Goal: Information Seeking & Learning: Learn about a topic

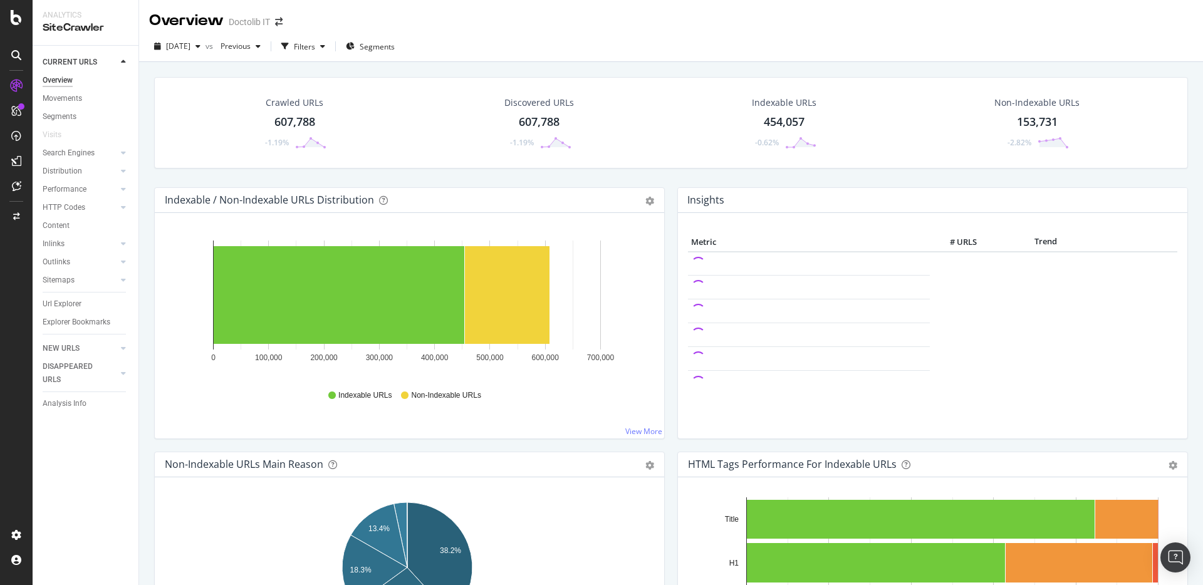
click at [382, 93] on div "Crawled URLs 607,788 -1.19%" at bounding box center [295, 122] width 242 height 65
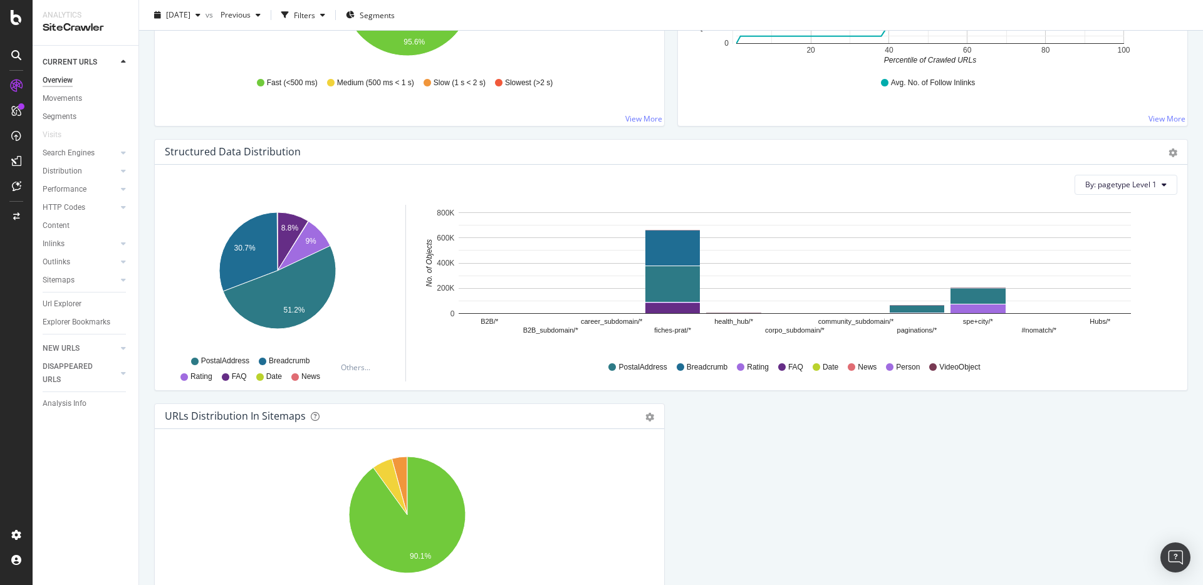
scroll to position [1232, 0]
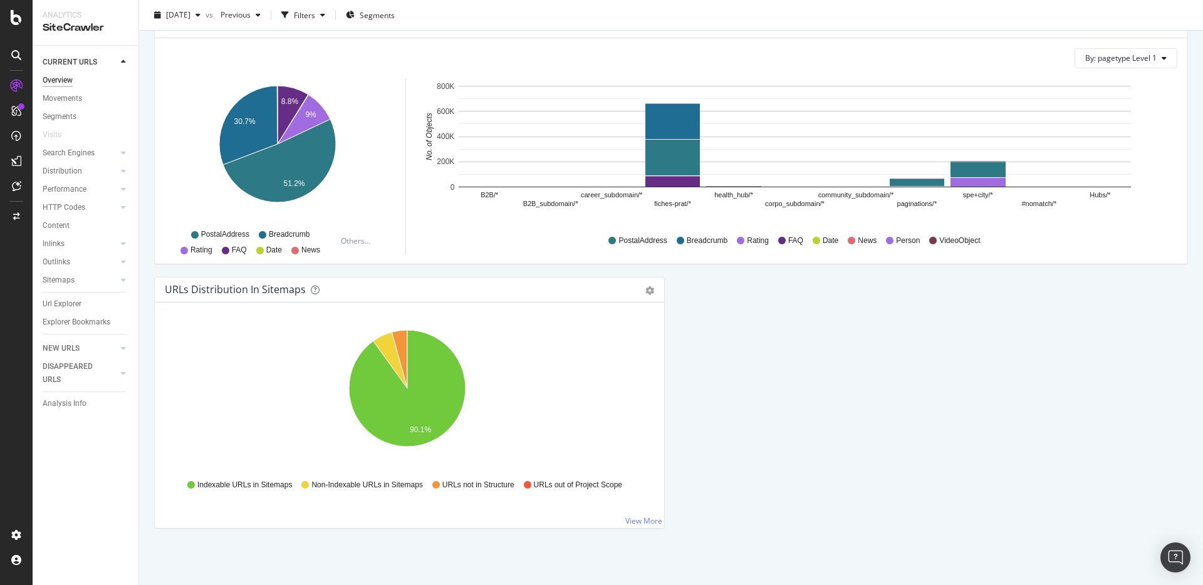
drag, startPoint x: 78, startPoint y: 93, endPoint x: 329, endPoint y: 0, distance: 268.5
click at [78, 93] on div "Movements" at bounding box center [62, 98] width 39 height 13
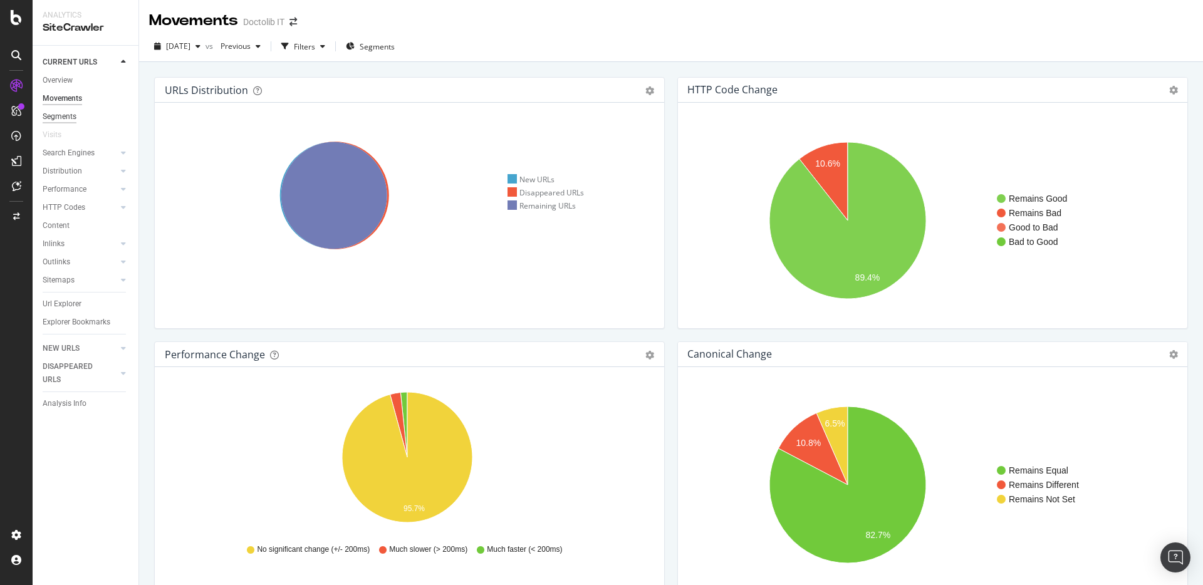
click at [70, 120] on div "Segments" at bounding box center [60, 116] width 34 height 13
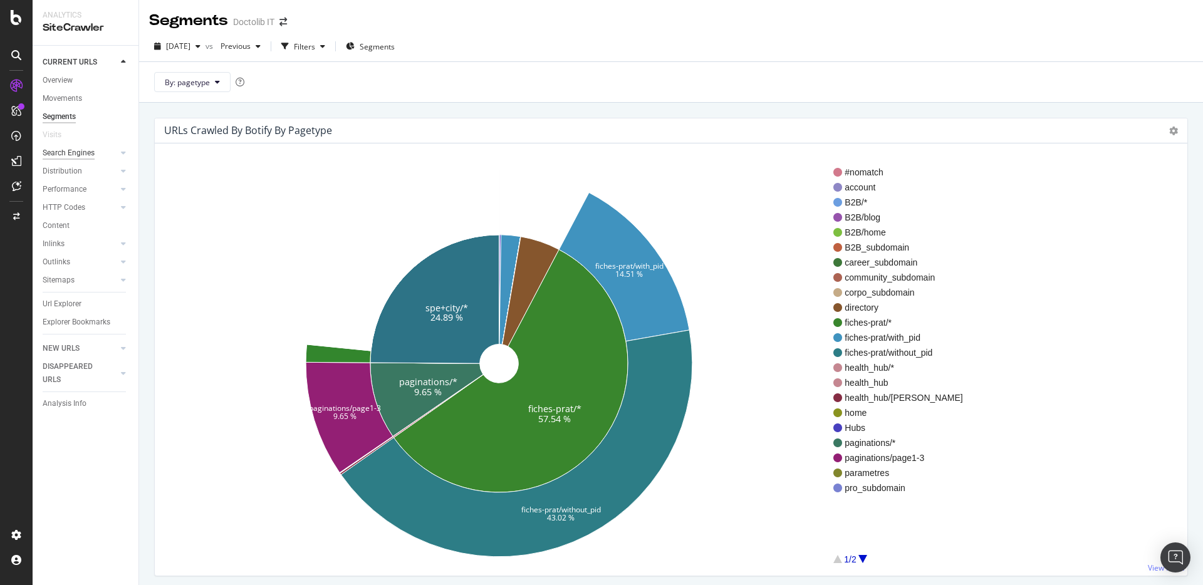
click at [76, 152] on div "Search Engines" at bounding box center [69, 153] width 52 height 13
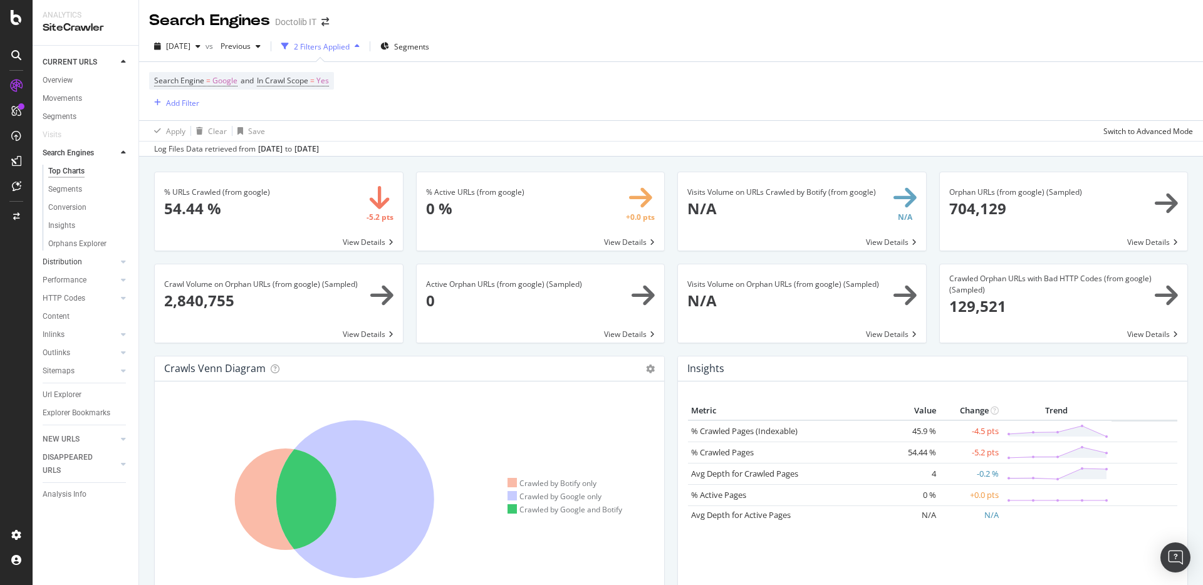
click at [95, 261] on link "Distribution" at bounding box center [80, 262] width 75 height 13
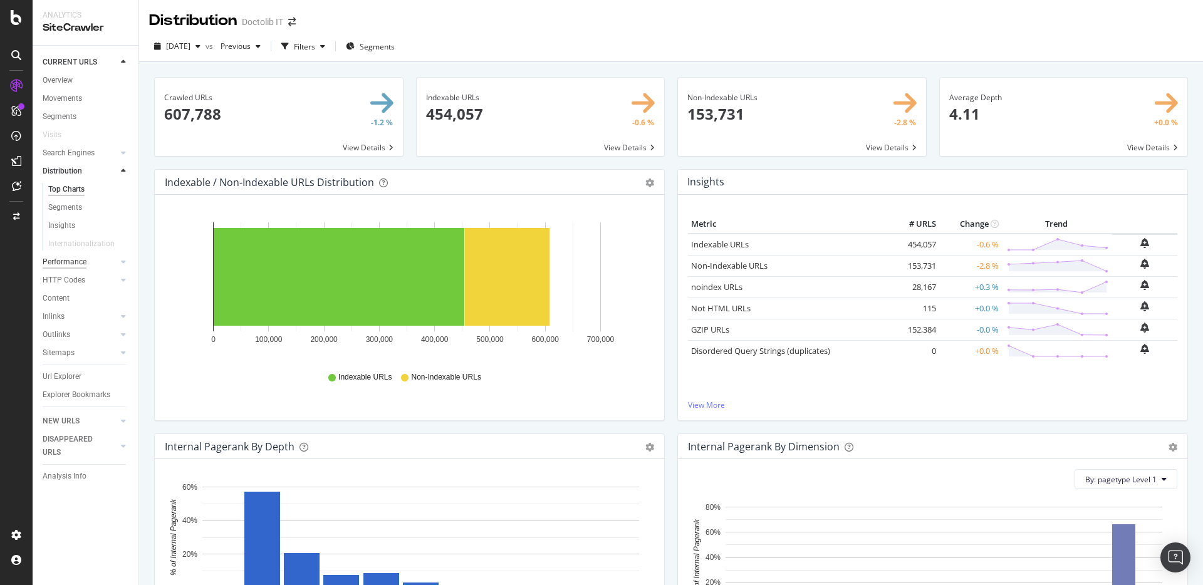
click at [73, 266] on div "Performance" at bounding box center [65, 262] width 44 height 13
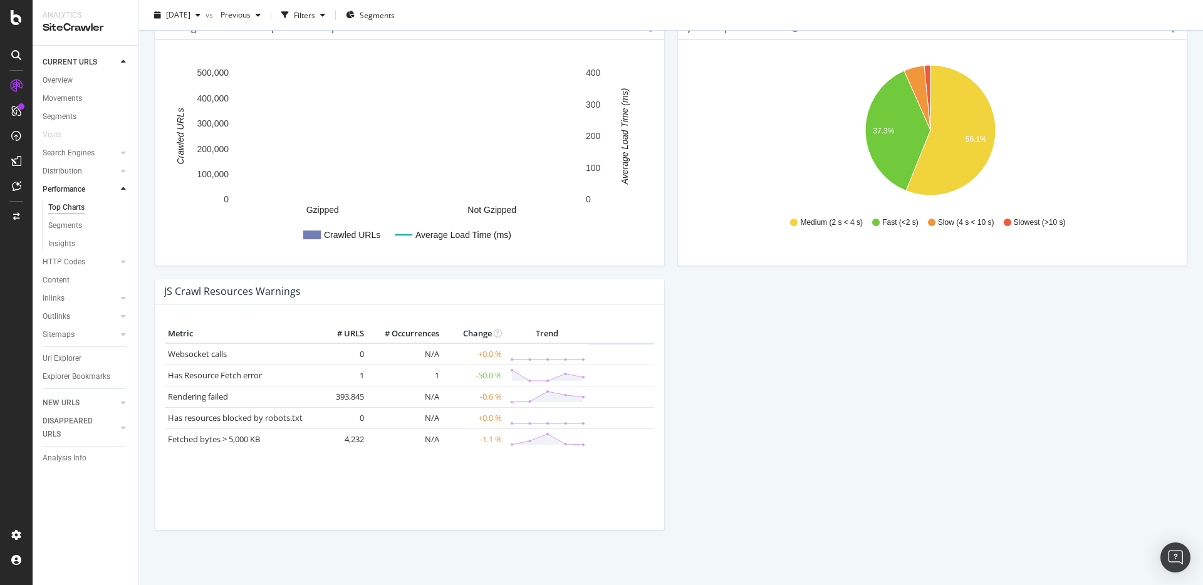
scroll to position [988, 0]
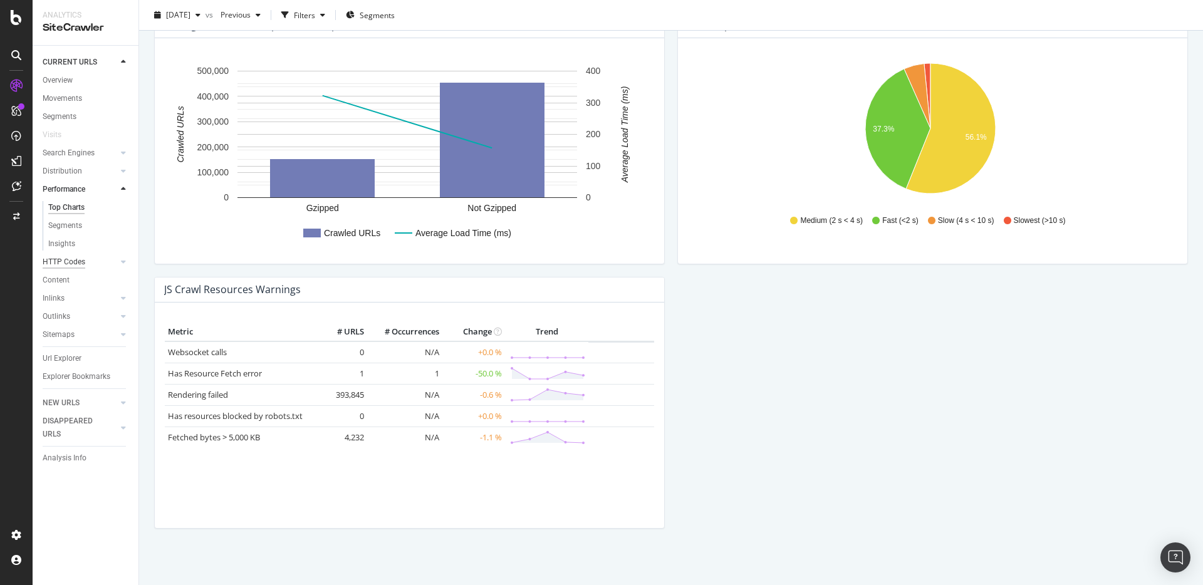
click at [83, 267] on div "HTTP Codes" at bounding box center [64, 262] width 43 height 13
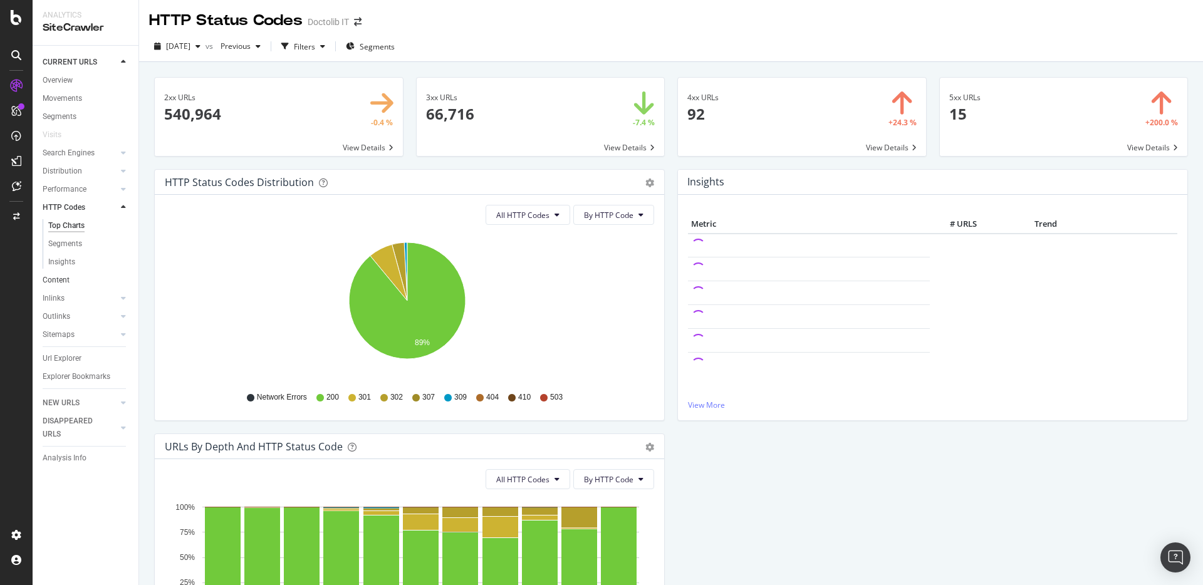
click at [97, 284] on link "Content" at bounding box center [86, 280] width 87 height 13
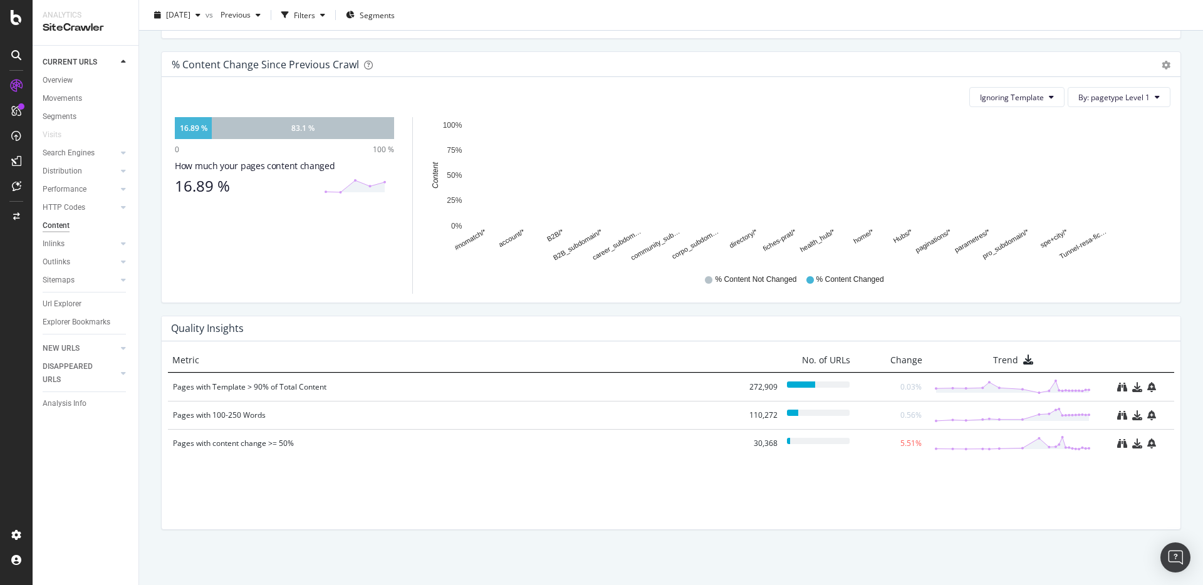
scroll to position [687, 0]
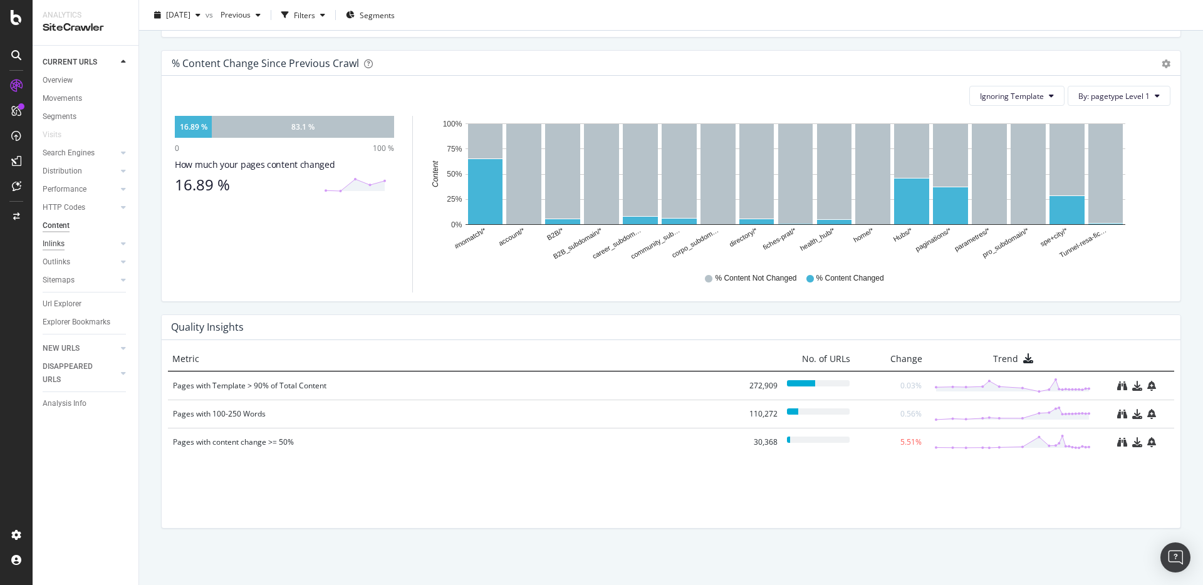
click at [63, 242] on div "Inlinks" at bounding box center [54, 243] width 22 height 13
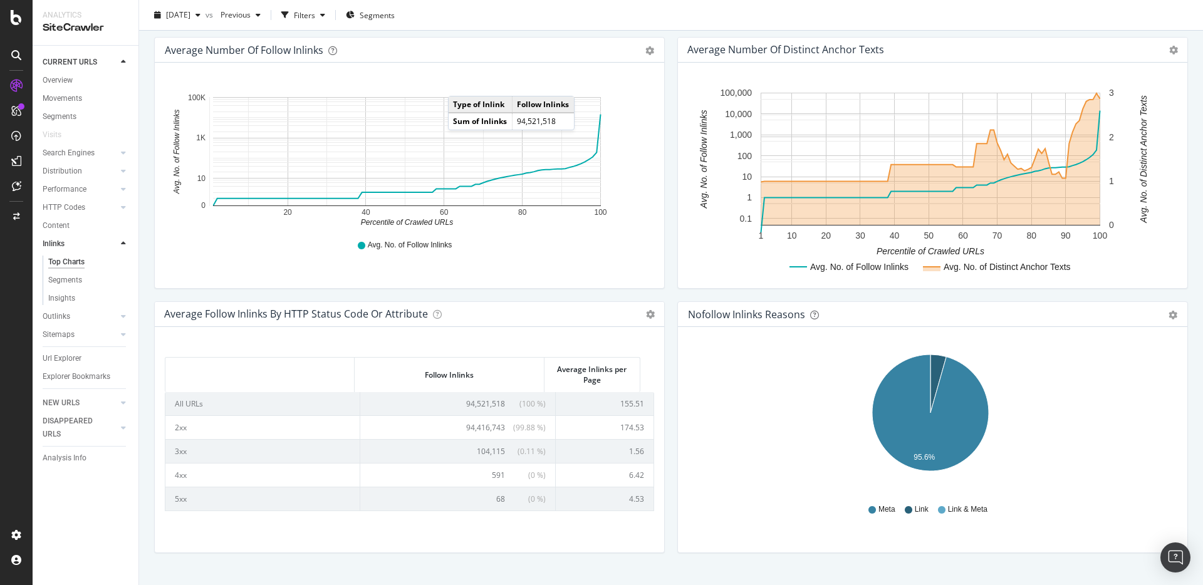
scroll to position [421, 0]
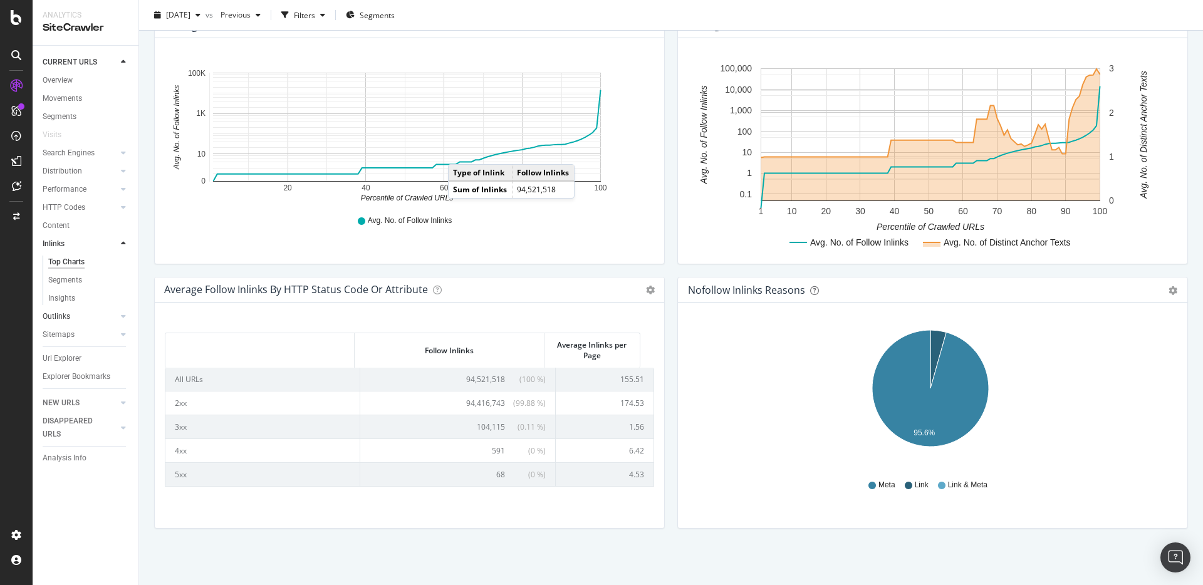
click at [73, 320] on link "Outlinks" at bounding box center [80, 316] width 75 height 13
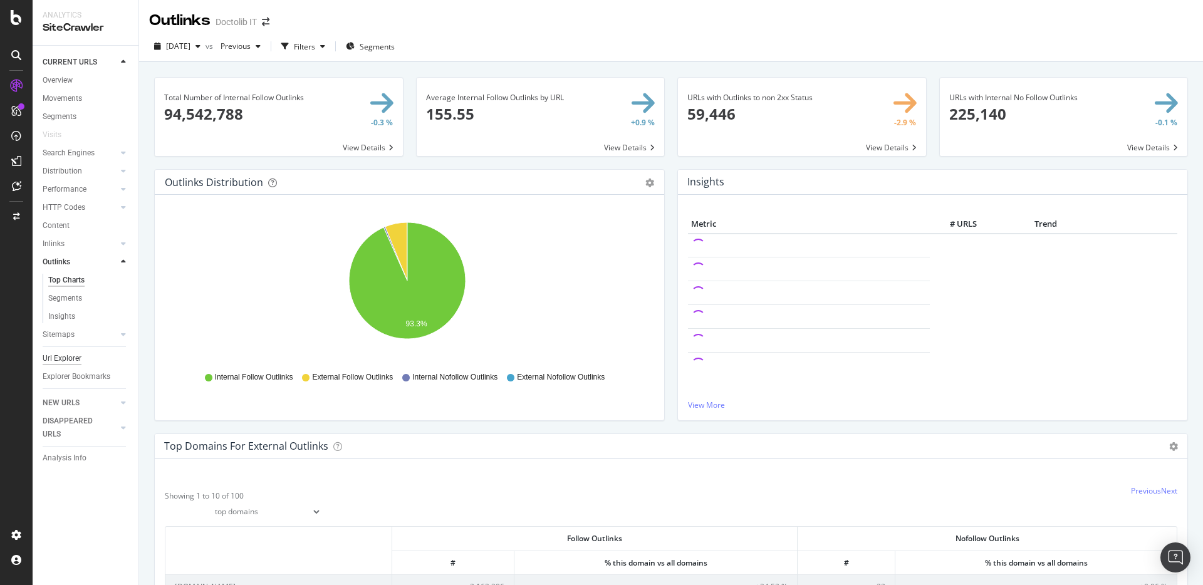
click at [64, 356] on div "Url Explorer" at bounding box center [62, 358] width 39 height 13
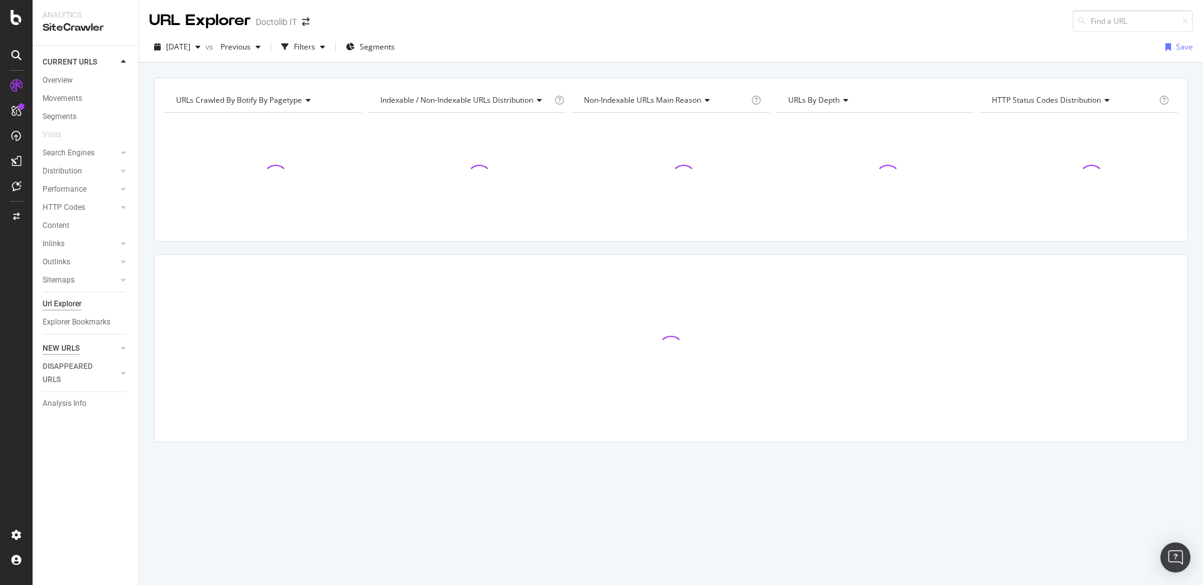
click at [73, 348] on div "NEW URLS" at bounding box center [61, 348] width 37 height 13
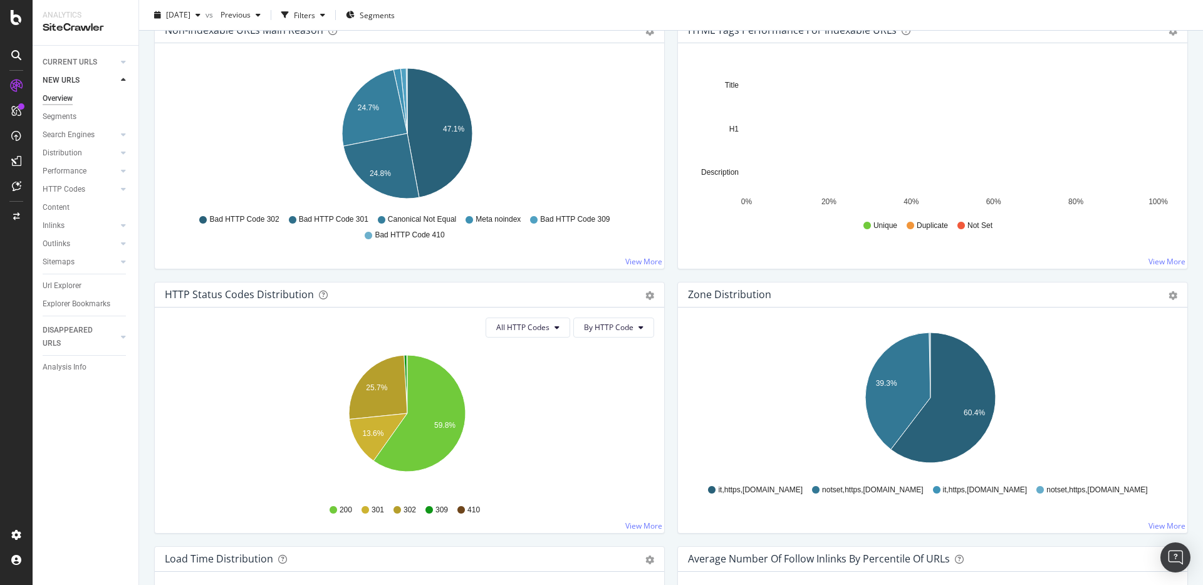
scroll to position [869, 0]
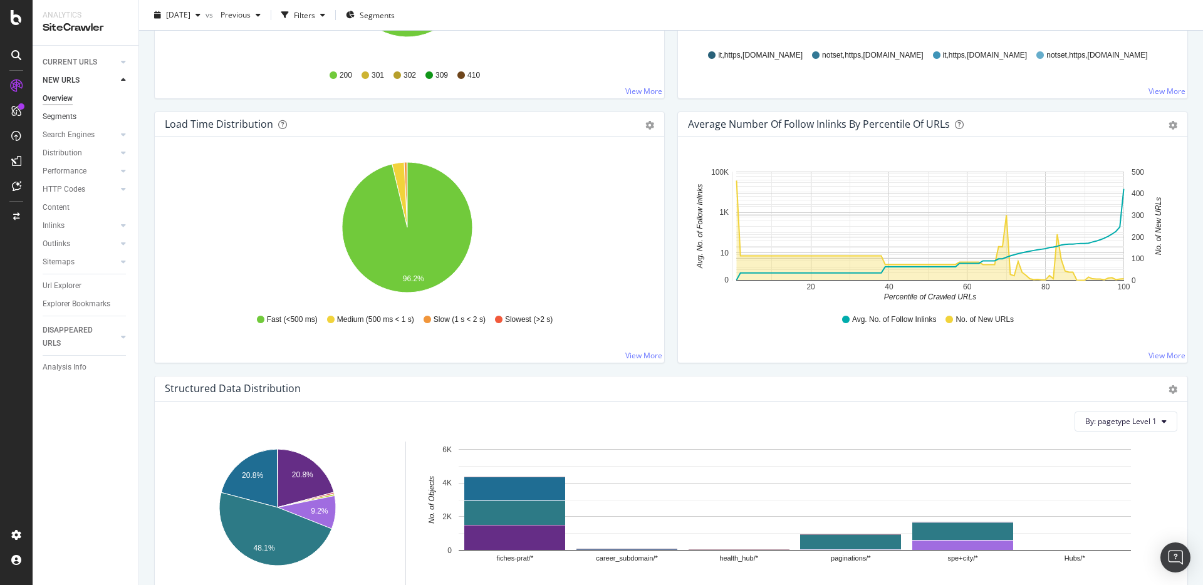
click at [83, 114] on link "Segments" at bounding box center [86, 116] width 87 height 13
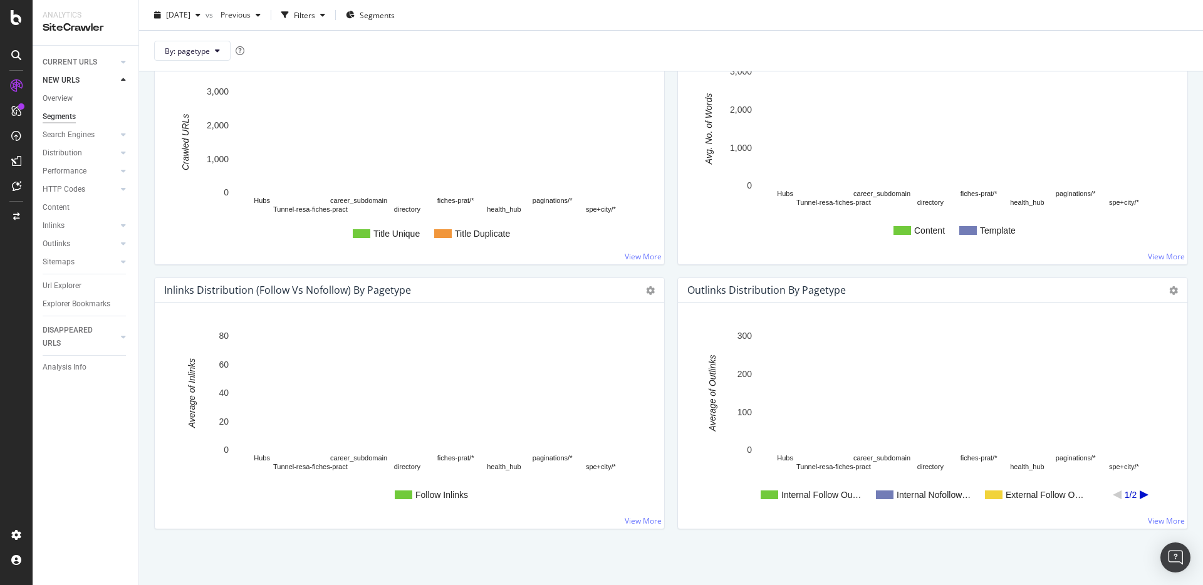
scroll to position [1105, 0]
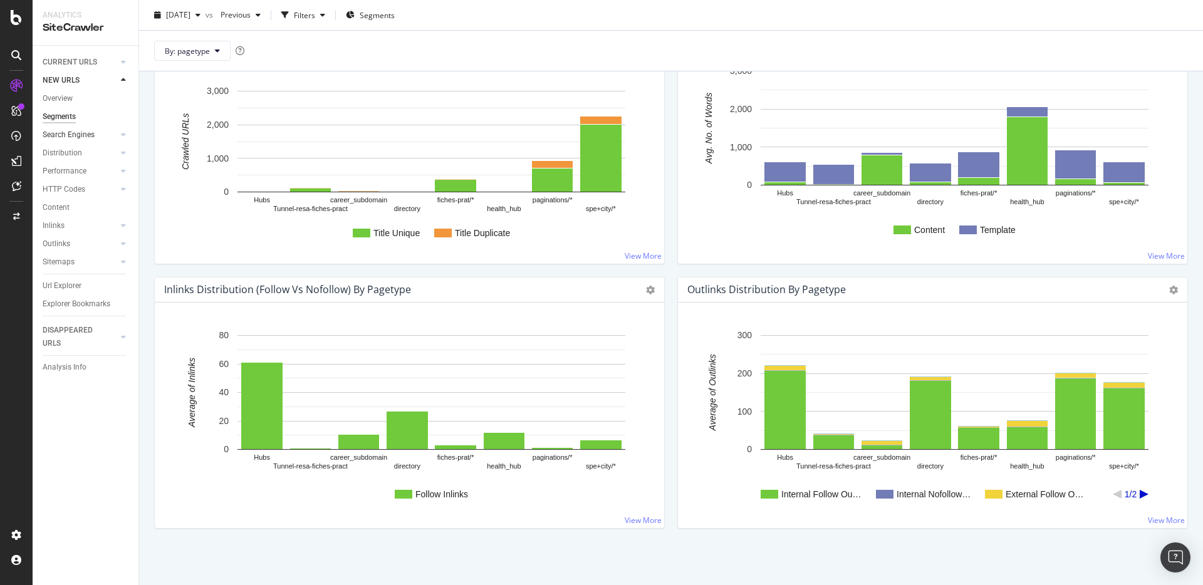
click at [96, 134] on link "Search Engines" at bounding box center [80, 134] width 75 height 13
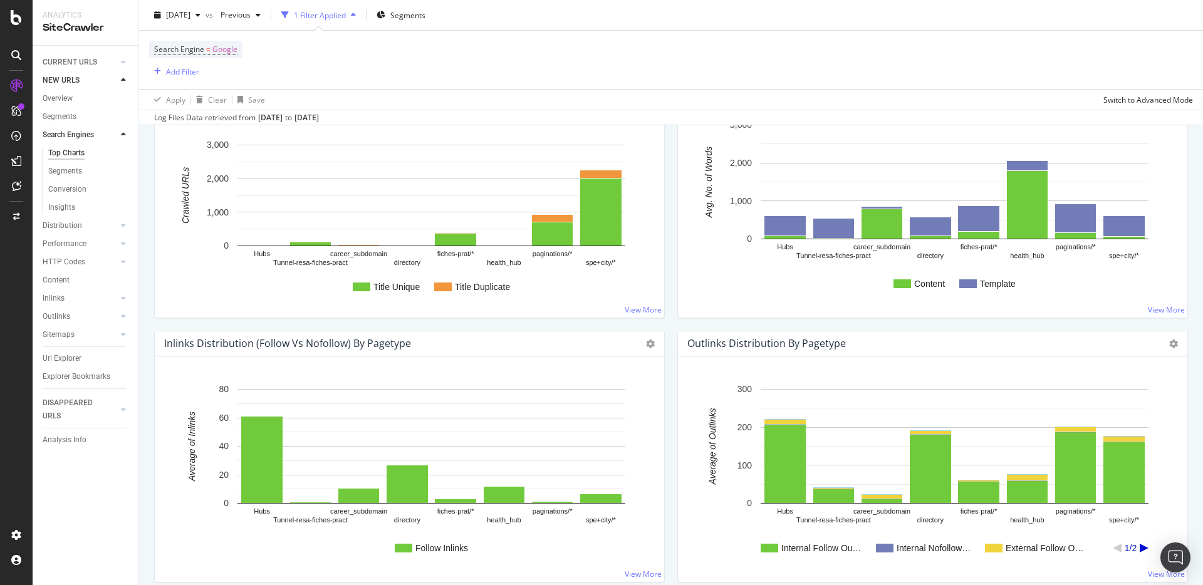
scroll to position [1159, 0]
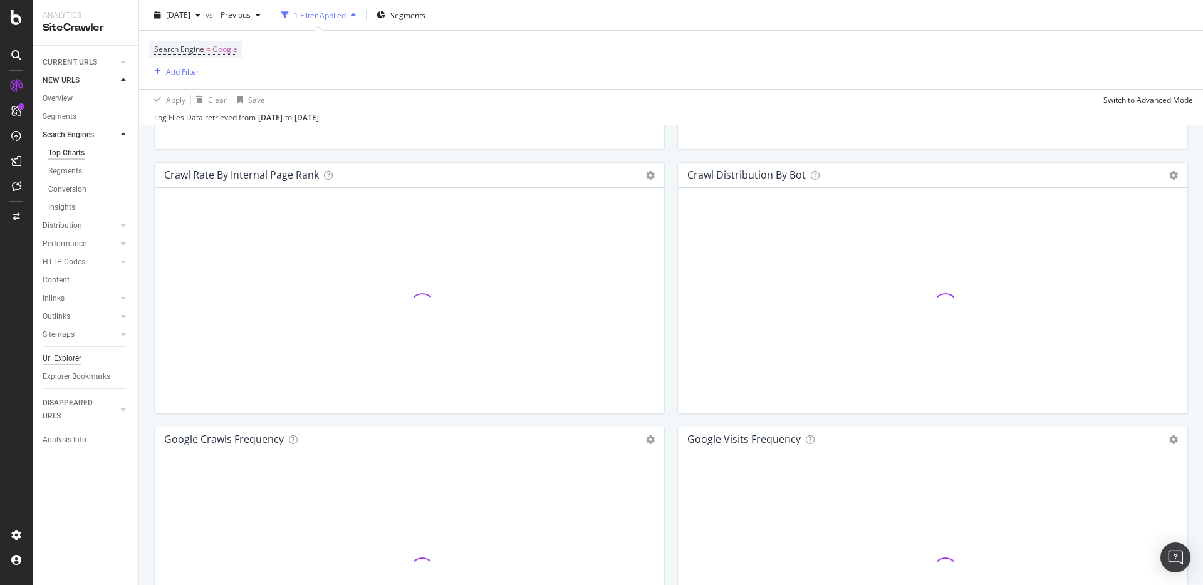
click at [77, 353] on div "Url Explorer" at bounding box center [62, 358] width 39 height 13
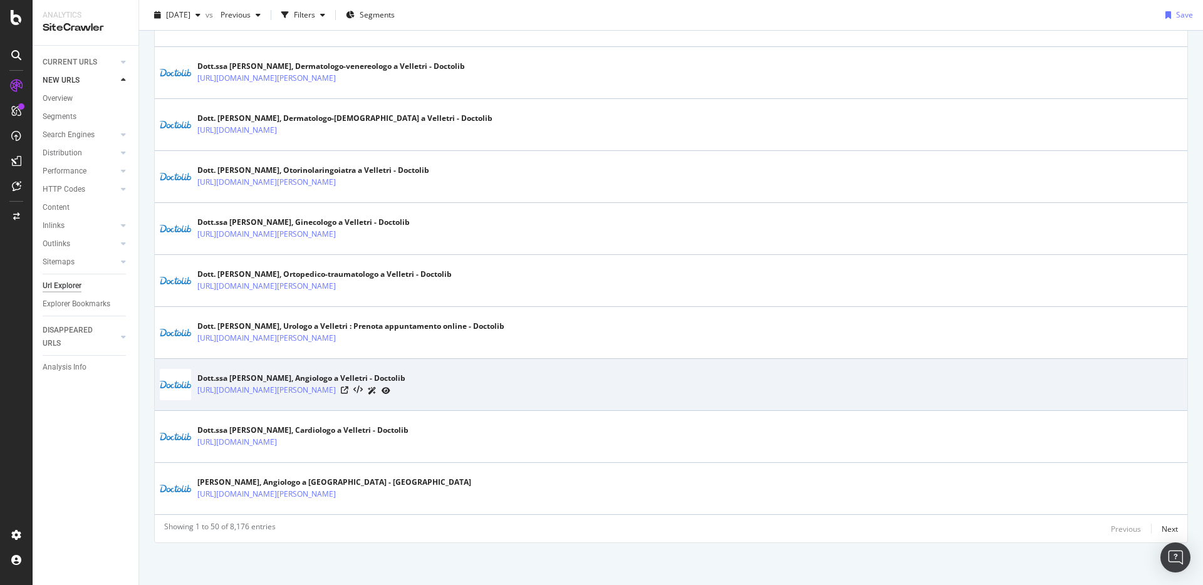
scroll to position [2406, 0]
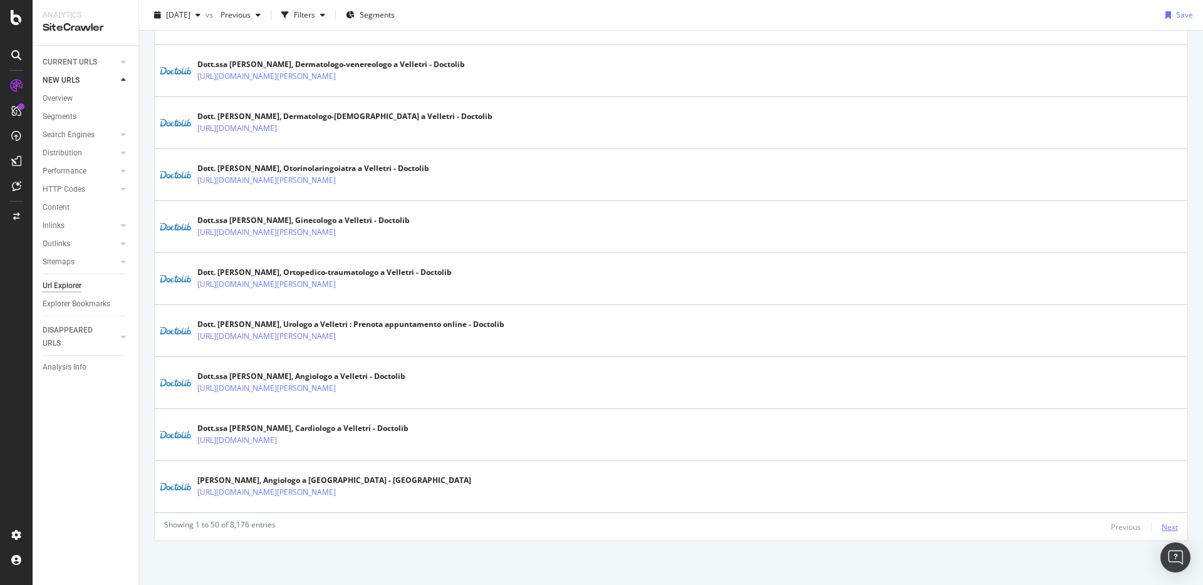
click at [1164, 532] on div "Next" at bounding box center [1169, 527] width 16 height 11
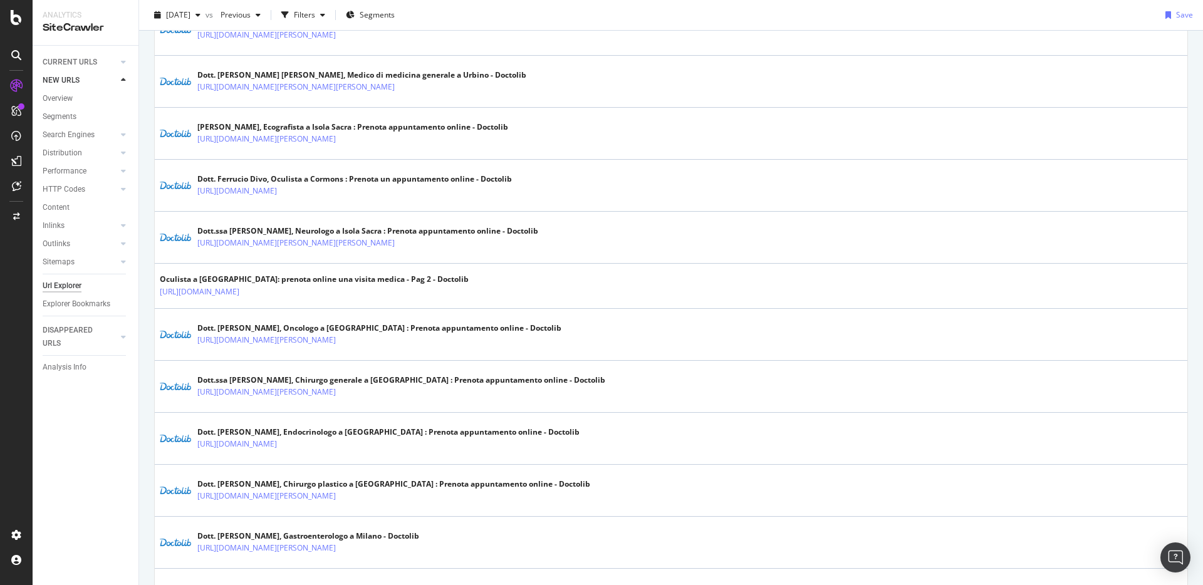
scroll to position [2431, 0]
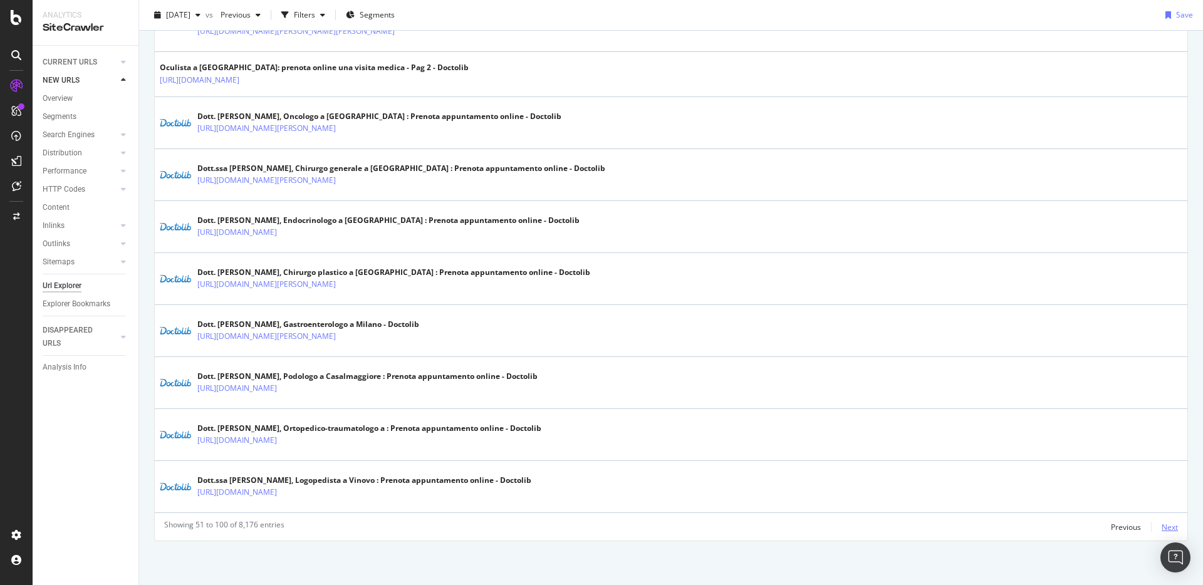
click at [1168, 527] on div "Next" at bounding box center [1169, 527] width 16 height 11
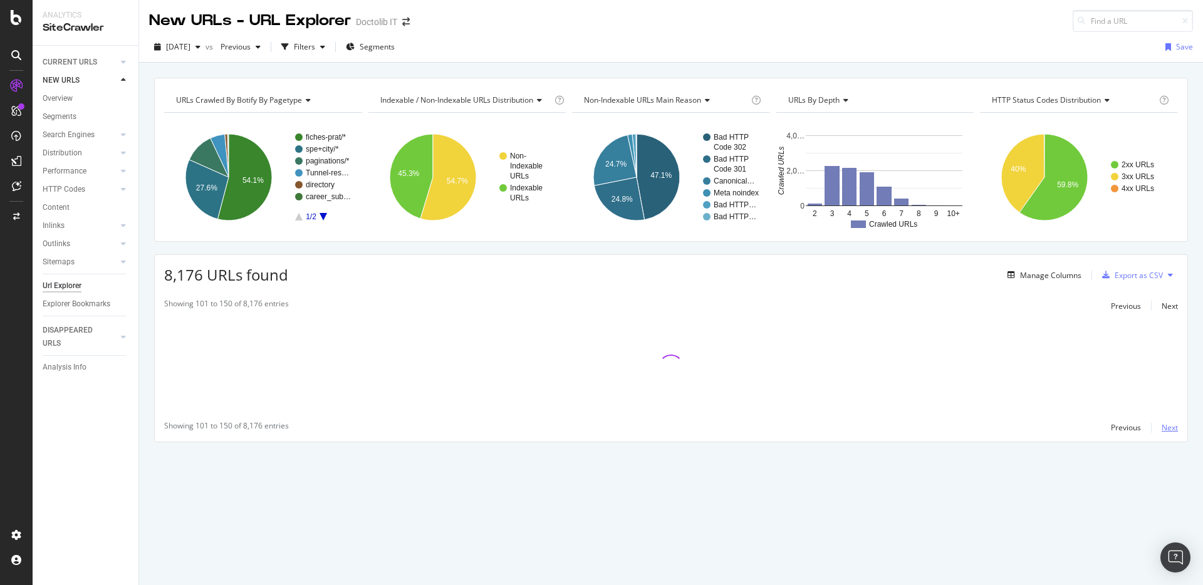
click at [1168, 527] on div "URLs Crawled By Botify By pagetype Chart (by Value) Table Expand Export as CSV …" at bounding box center [671, 324] width 1064 height 522
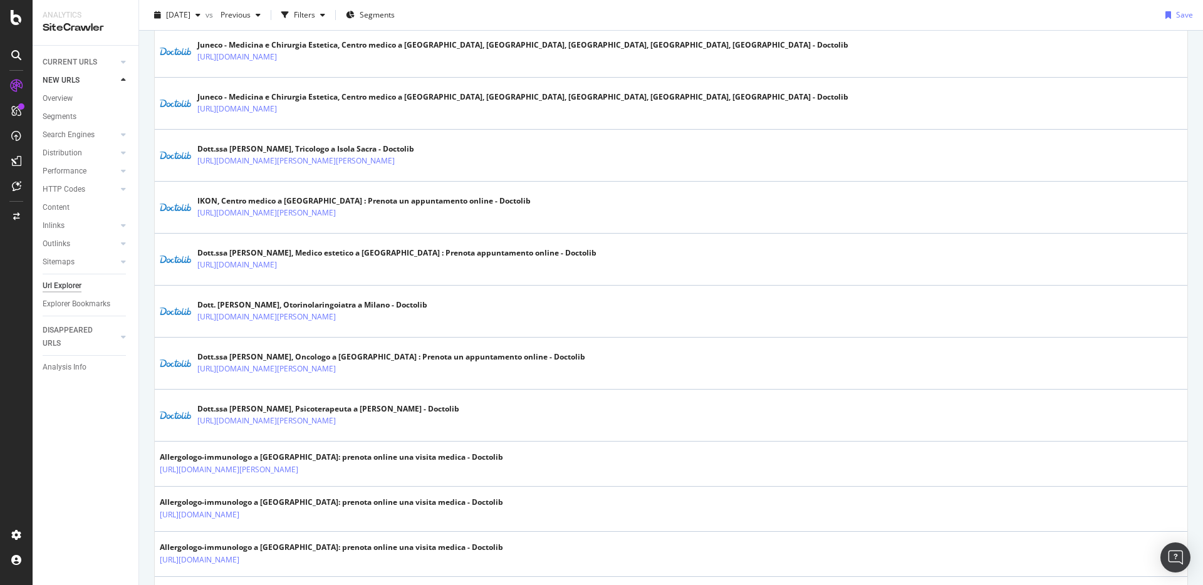
scroll to position [0, 0]
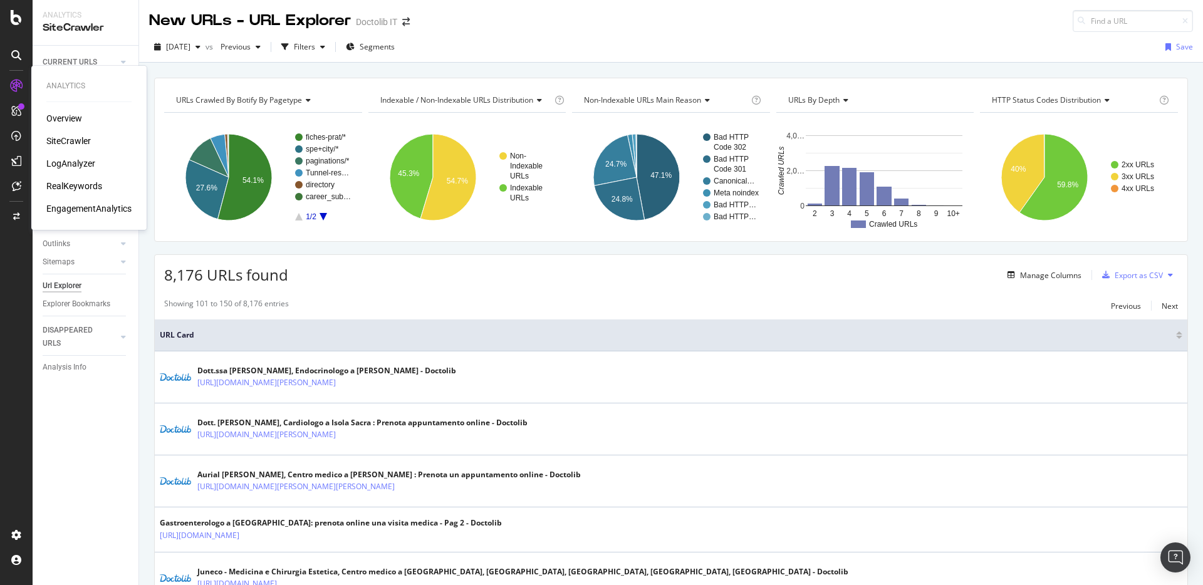
click at [62, 164] on div "LogAnalyzer" at bounding box center [70, 163] width 49 height 13
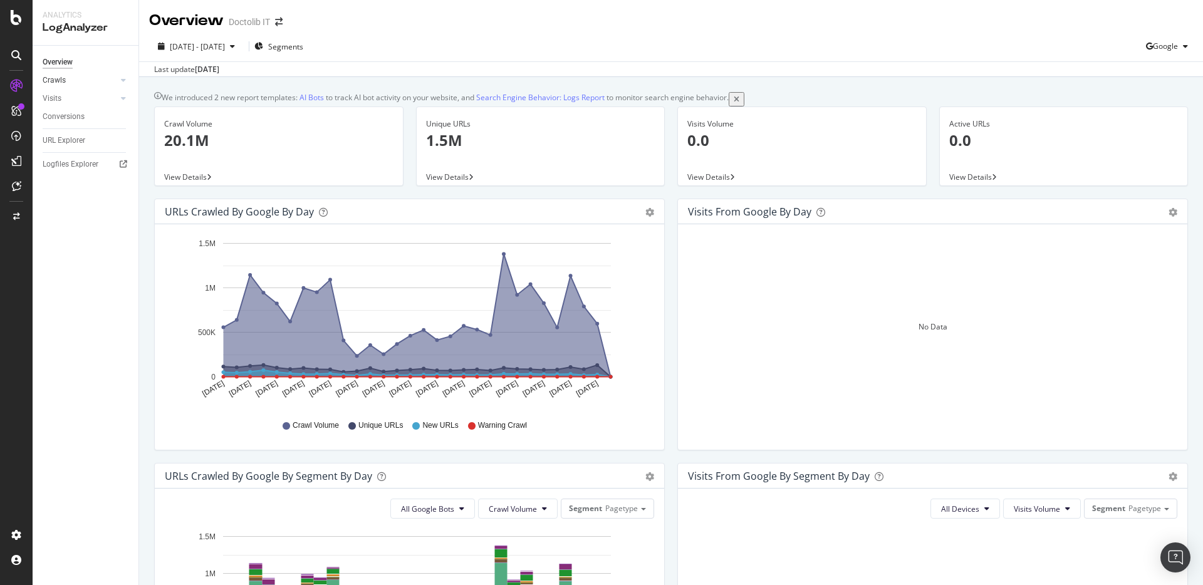
click at [65, 83] on link "Crawls" at bounding box center [80, 80] width 75 height 13
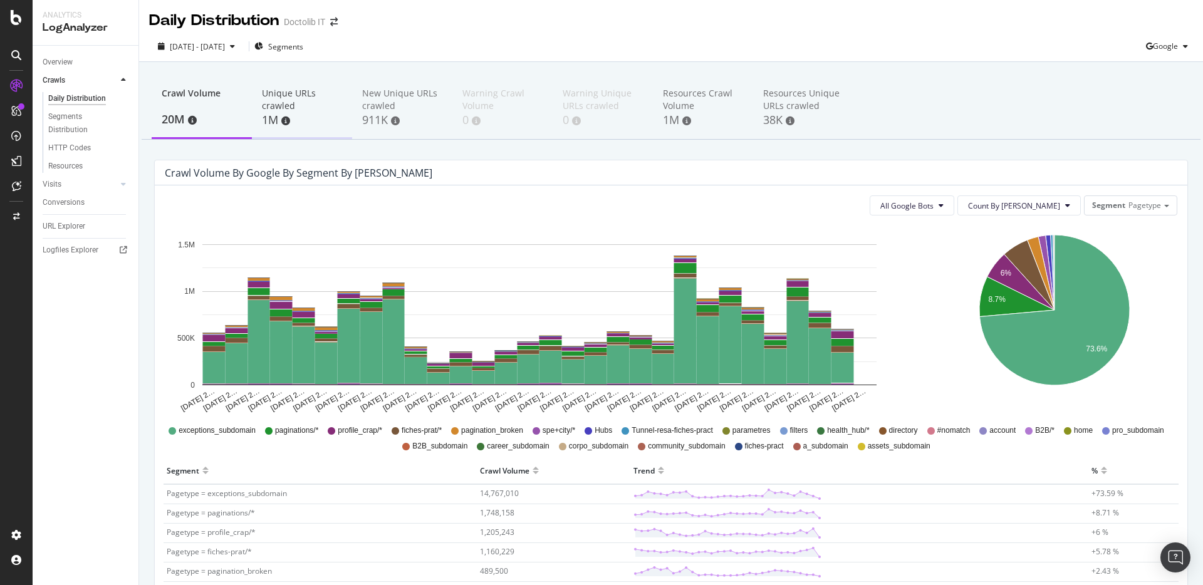
click at [282, 101] on div "Unique URLs crawled" at bounding box center [302, 99] width 80 height 25
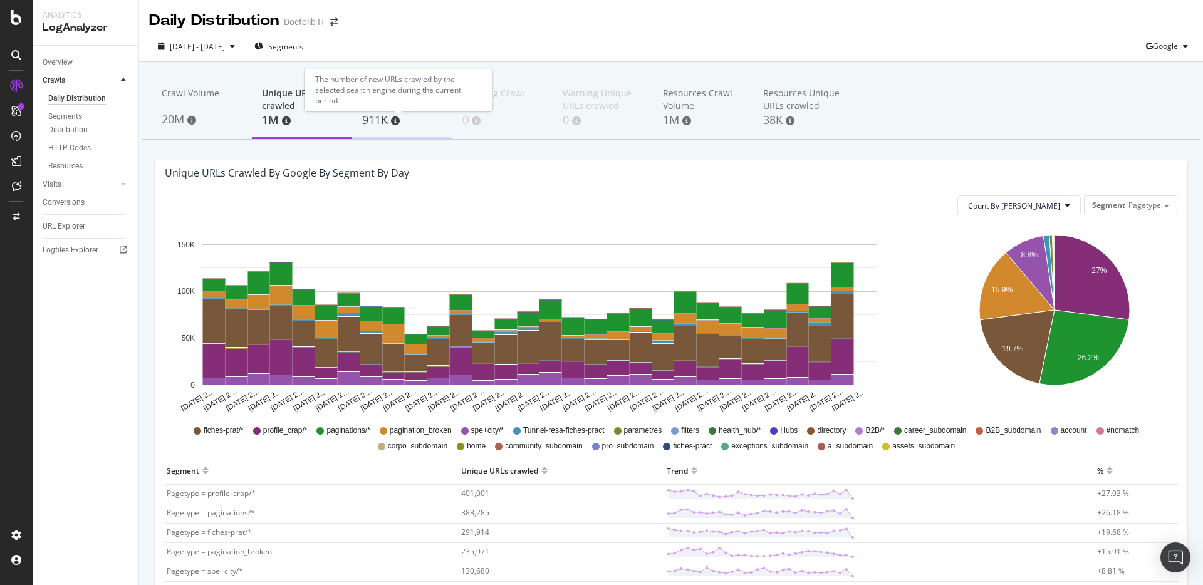
click at [385, 116] on div "911K" at bounding box center [402, 120] width 80 height 16
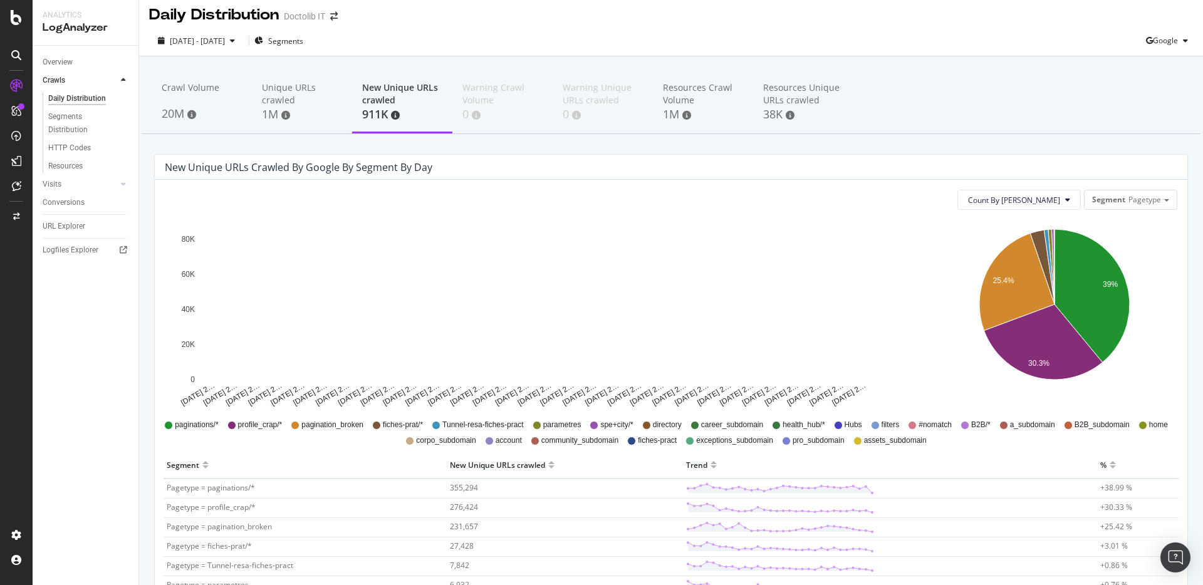
scroll to position [6, 0]
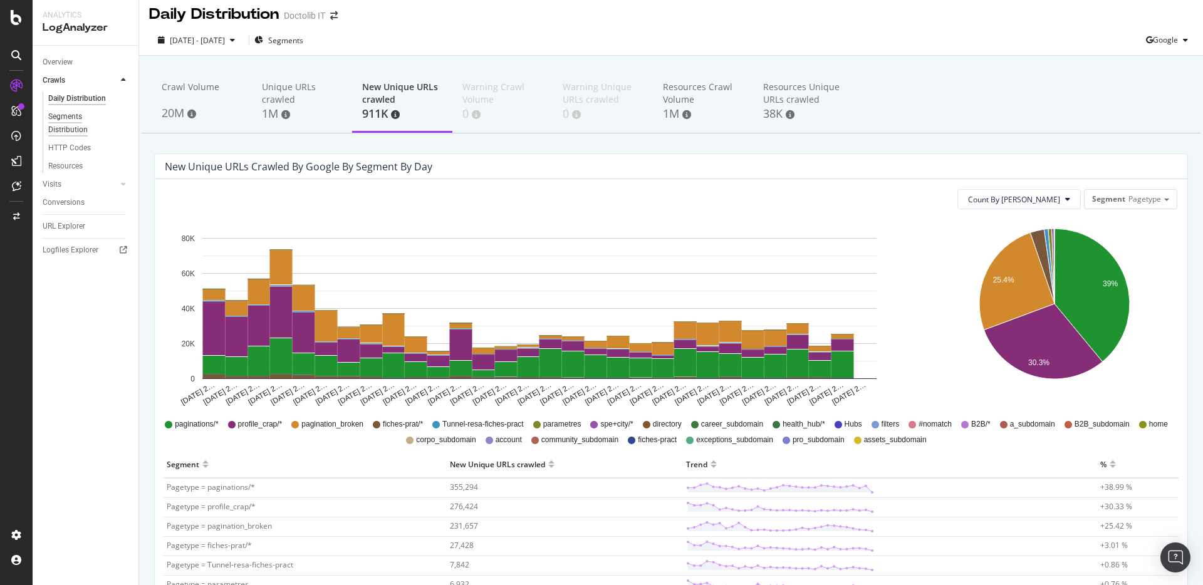
click at [94, 128] on div "Segments Distribution" at bounding box center [83, 123] width 70 height 26
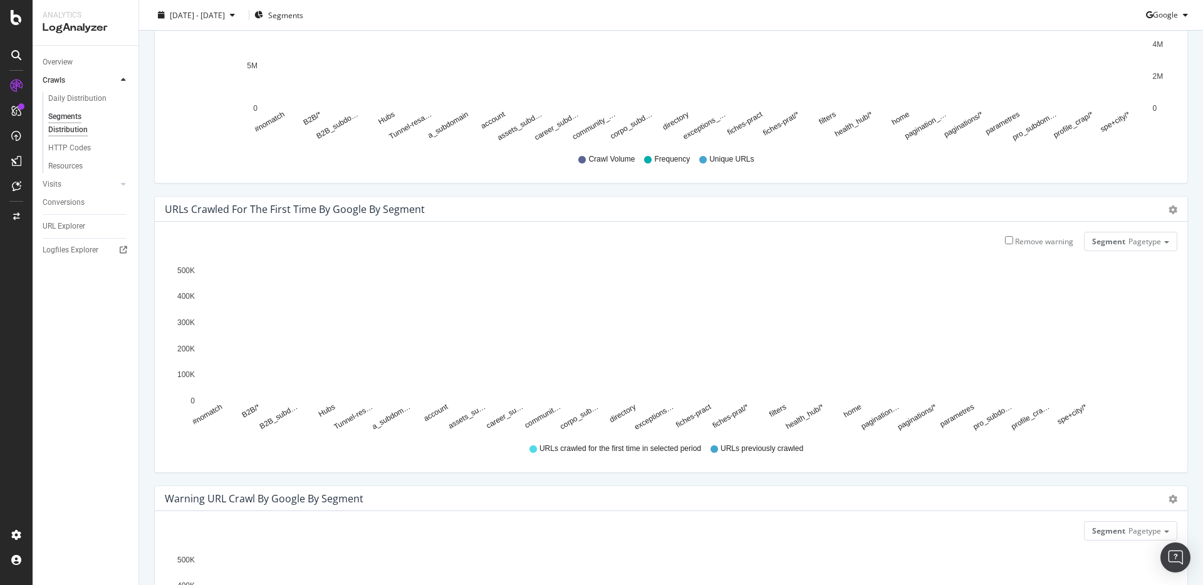
scroll to position [22, 0]
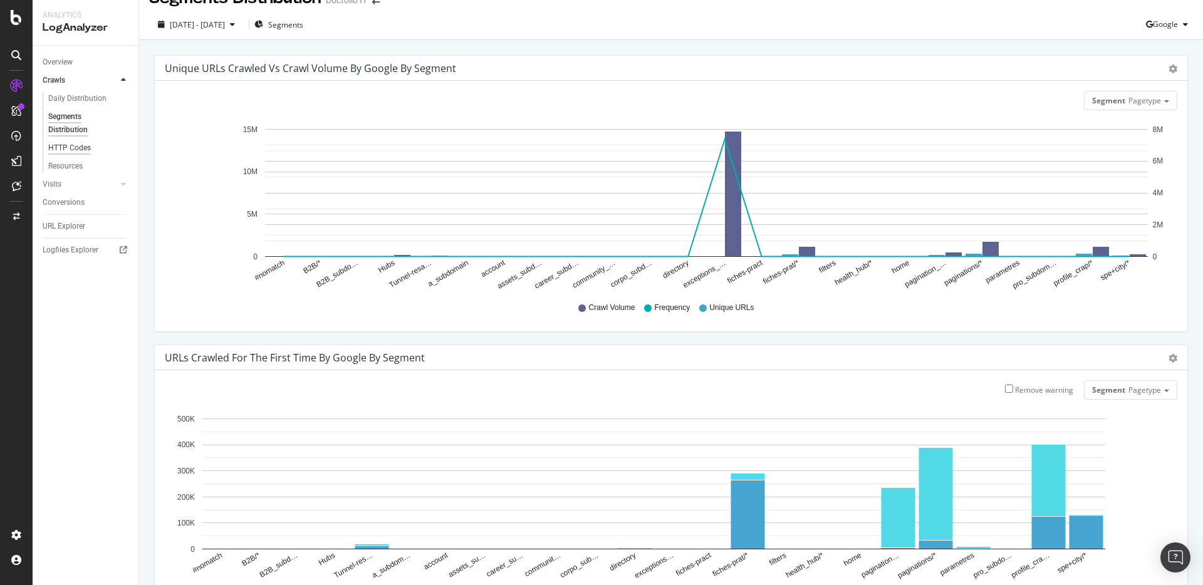
click at [88, 149] on div "HTTP Codes" at bounding box center [69, 148] width 43 height 13
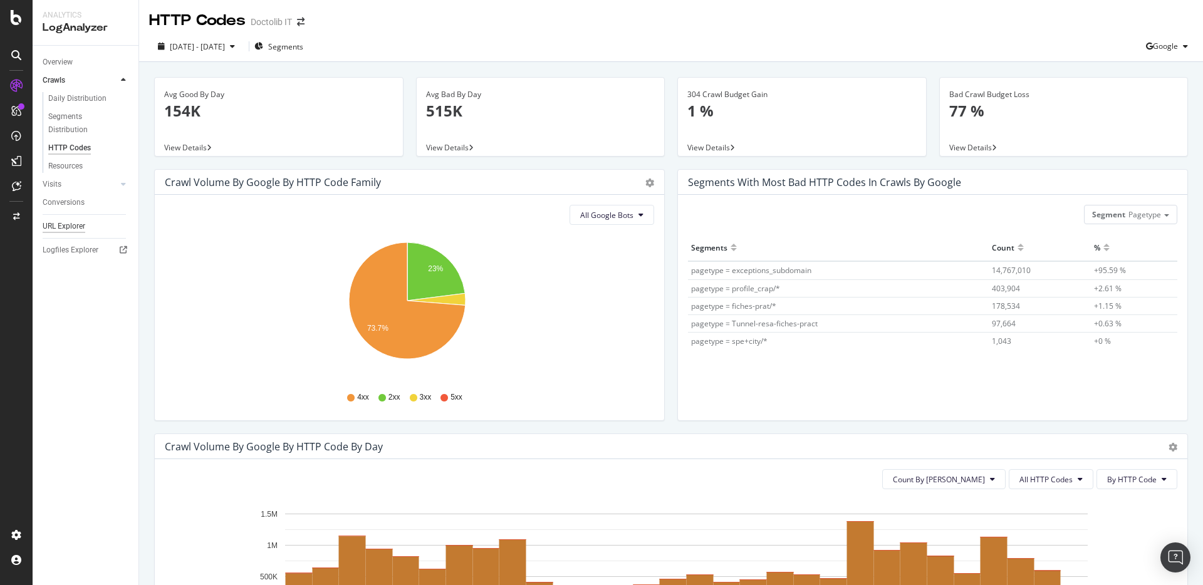
click at [51, 224] on div "URL Explorer" at bounding box center [64, 226] width 43 height 13
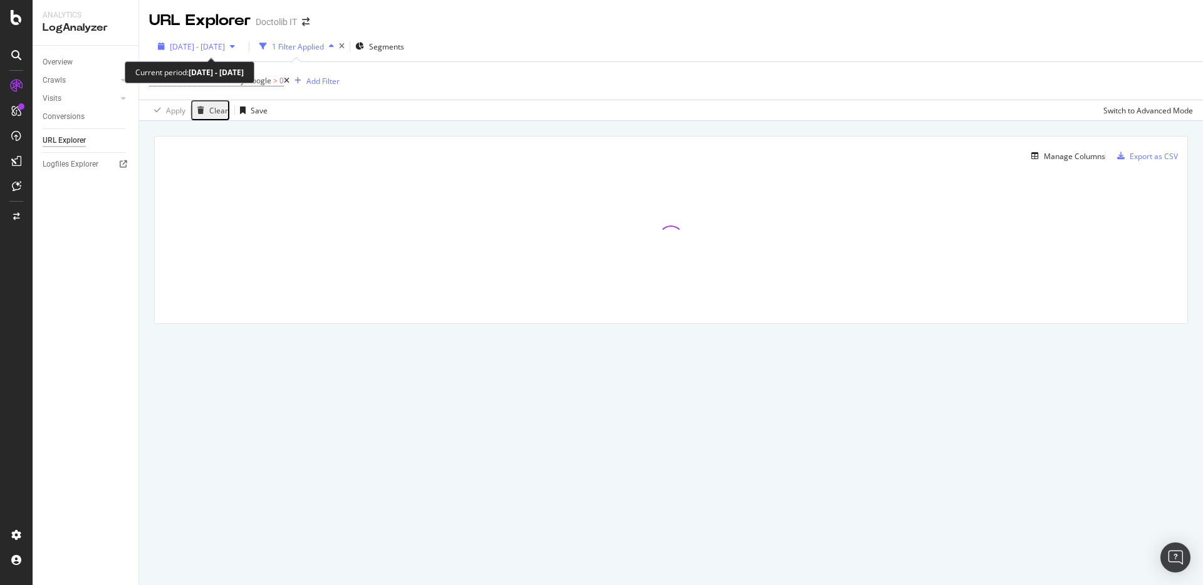
click at [240, 44] on div "button" at bounding box center [232, 47] width 15 height 8
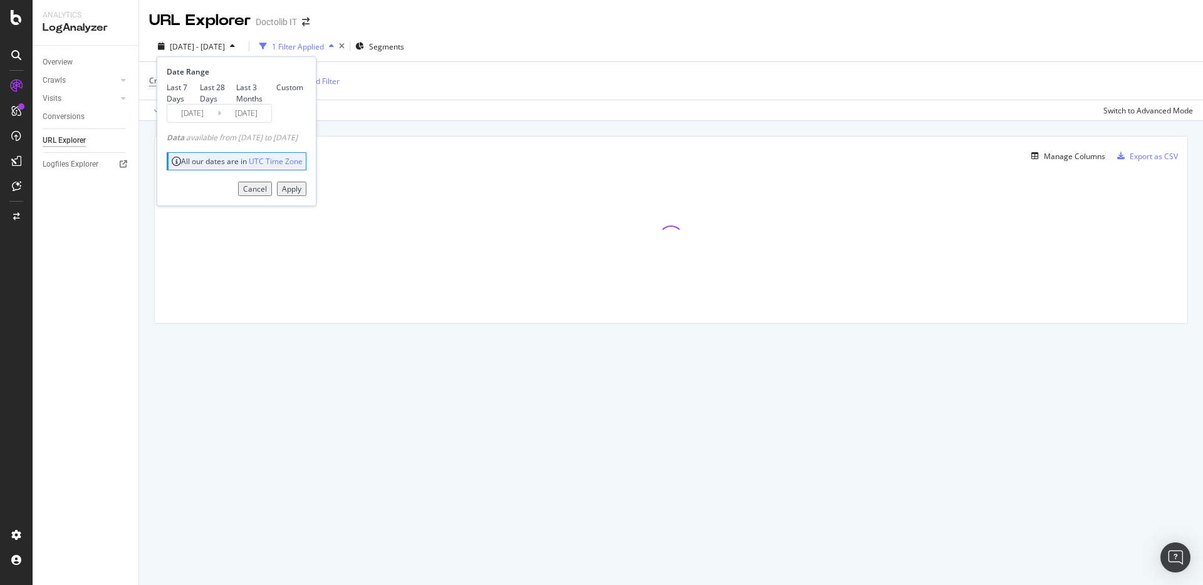
click at [200, 83] on div "Last 7 Days" at bounding box center [183, 92] width 33 height 21
type input "[DATE]"
click at [301, 194] on div "Apply" at bounding box center [291, 189] width 19 height 11
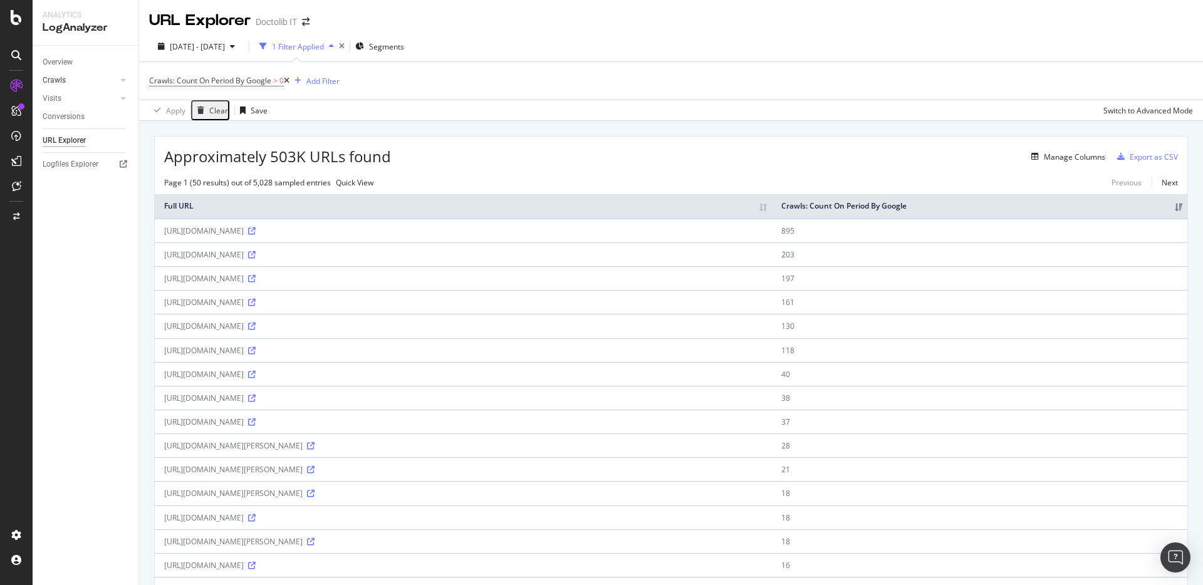
click at [70, 80] on link "Crawls" at bounding box center [80, 80] width 75 height 13
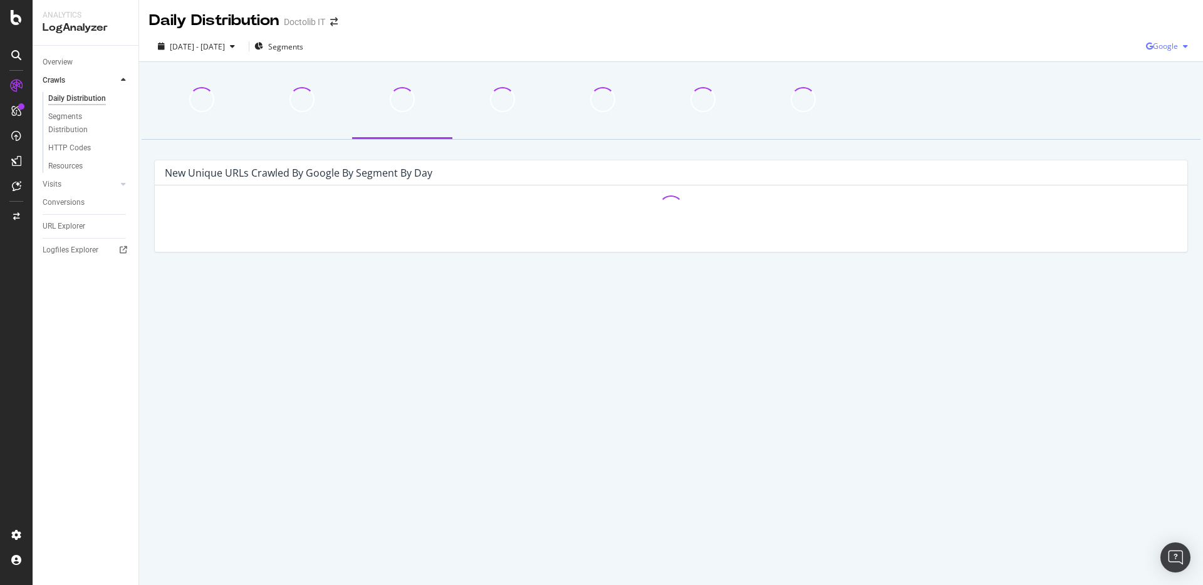
click at [1146, 50] on icon "button" at bounding box center [1149, 47] width 7 height 8
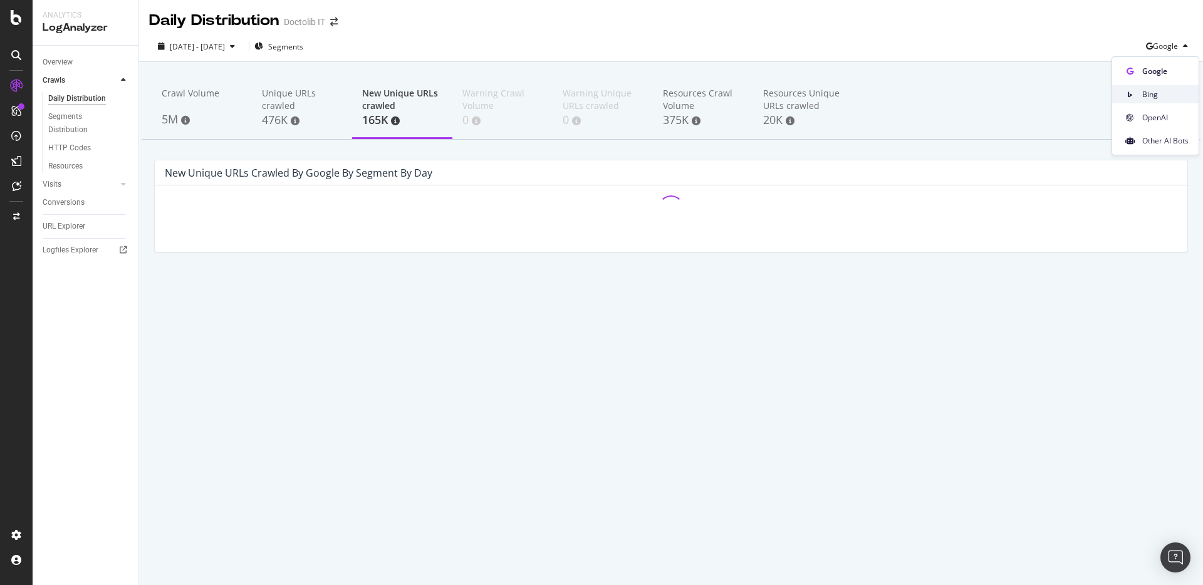
click at [1151, 93] on span "Bing" at bounding box center [1165, 94] width 46 height 11
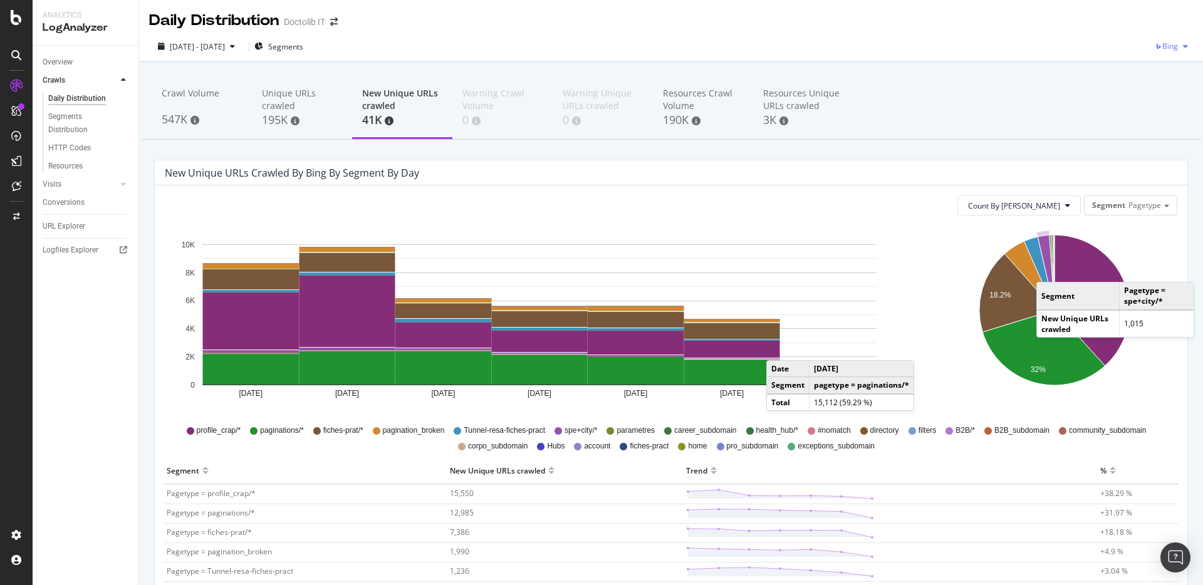
click at [1163, 48] on span "Bing" at bounding box center [1170, 46] width 16 height 11
click at [1169, 110] on div "OpenAI" at bounding box center [1155, 117] width 86 height 18
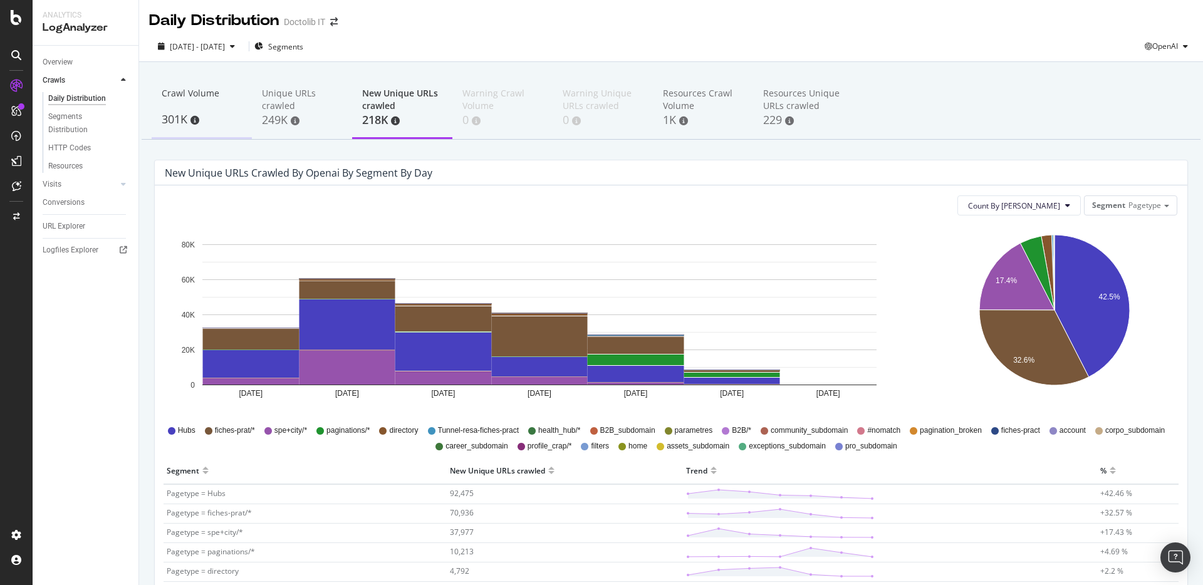
click at [175, 87] on div "Crawl Volume" at bounding box center [202, 99] width 80 height 24
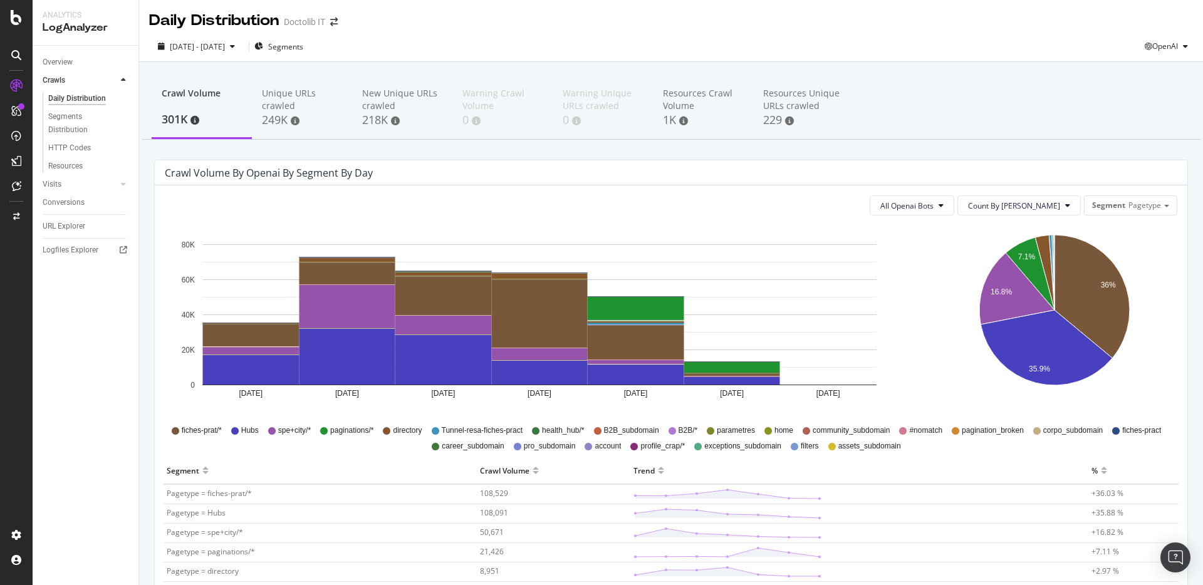
click at [1153, 58] on div "[DATE] - [DATE] Segments OpenAI" at bounding box center [671, 48] width 1064 height 25
click at [1156, 50] on span "OpenAI" at bounding box center [1165, 46] width 26 height 11
click at [1166, 141] on span "Other AI Bots" at bounding box center [1164, 140] width 46 height 11
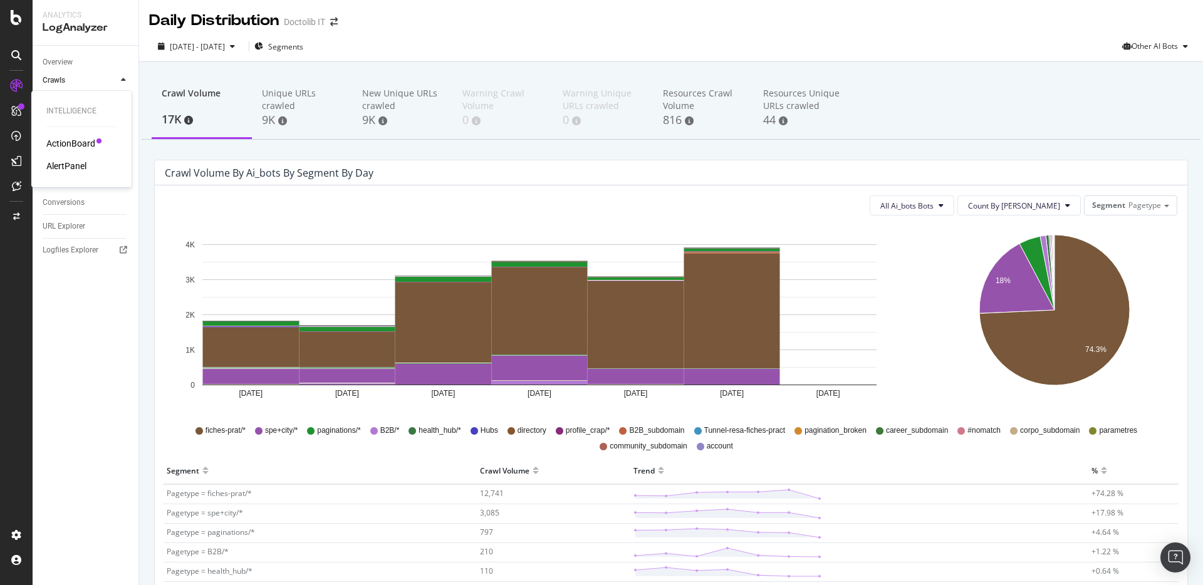
click at [83, 139] on div "ActionBoard" at bounding box center [70, 143] width 49 height 13
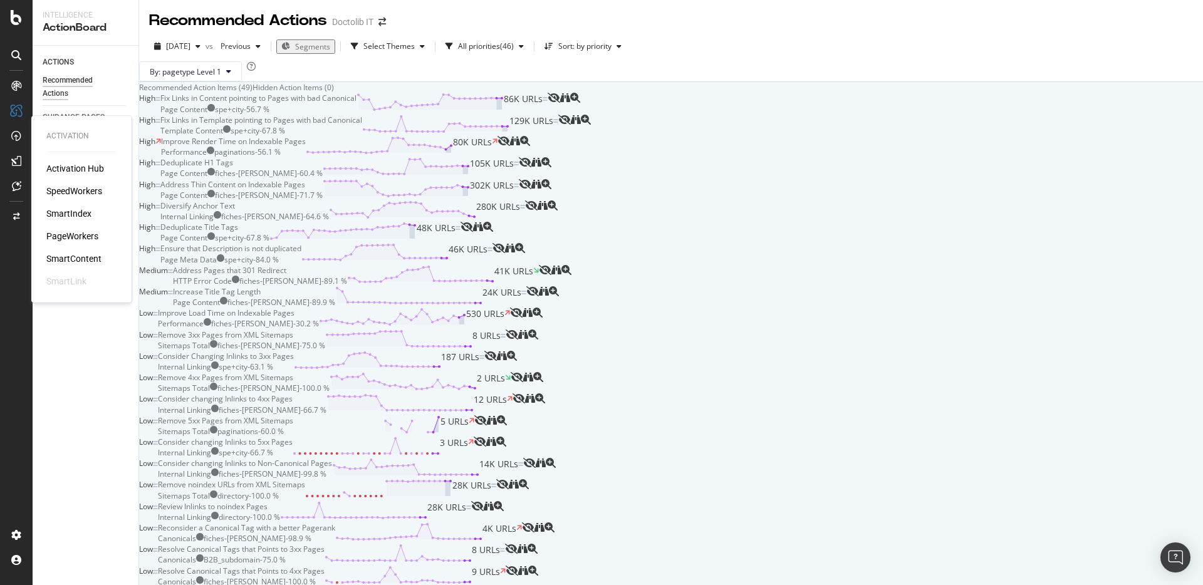
click at [93, 190] on div "SpeedWorkers" at bounding box center [74, 191] width 56 height 13
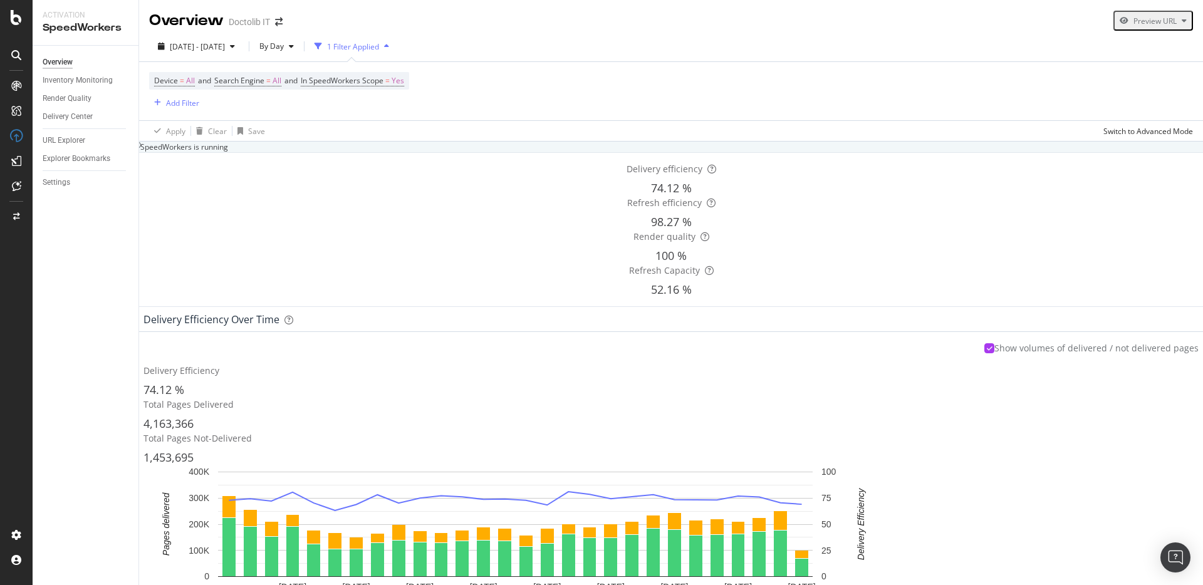
click at [228, 152] on div "SpeedWorkers is running" at bounding box center [180, 147] width 95 height 11
click at [81, 233] on div "PageWorkers" at bounding box center [72, 236] width 52 height 13
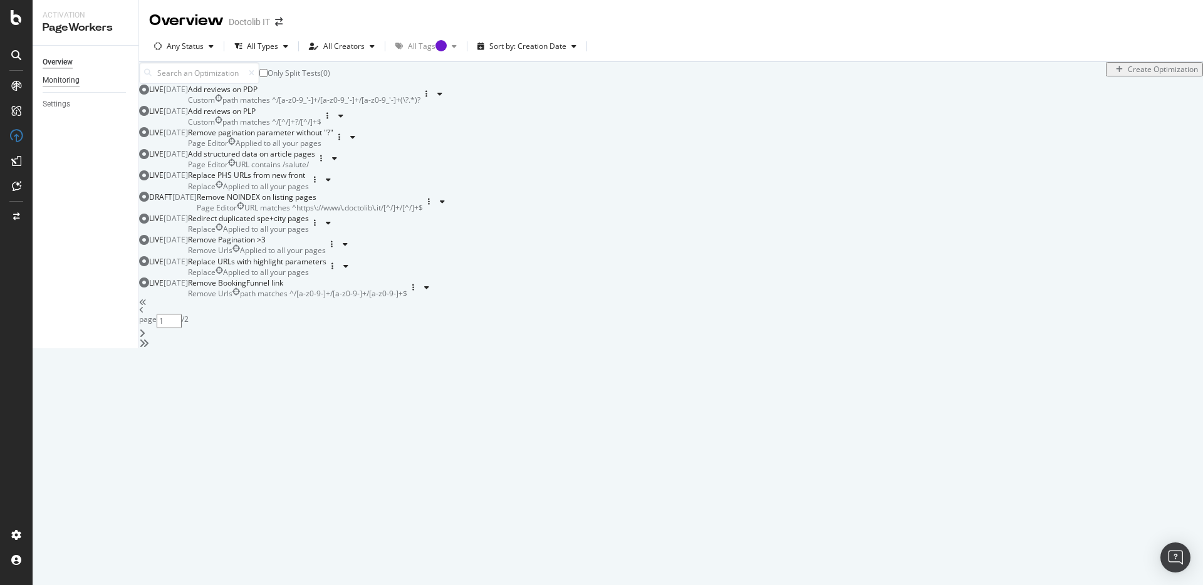
click at [68, 82] on div "Monitoring" at bounding box center [61, 80] width 37 height 13
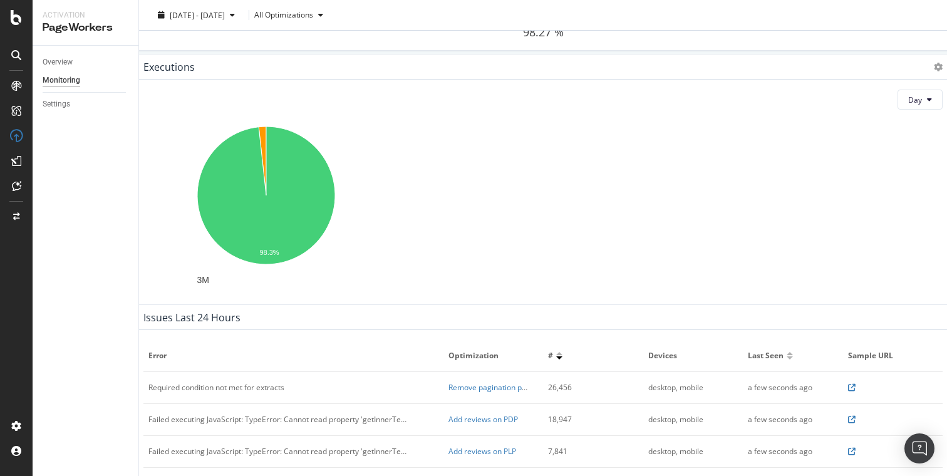
scroll to position [175, 0]
